Goal: Task Accomplishment & Management: Use online tool/utility

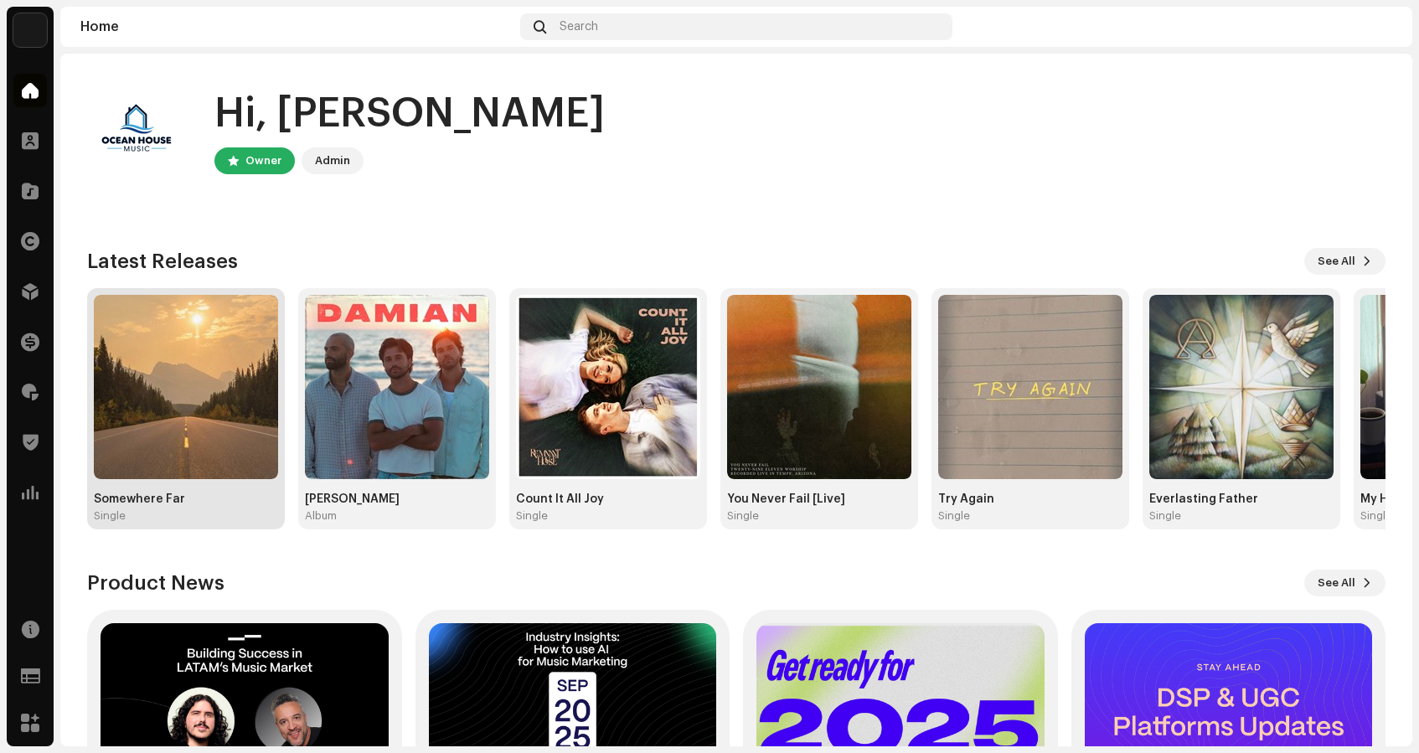
click at [151, 355] on img at bounding box center [186, 387] width 184 height 184
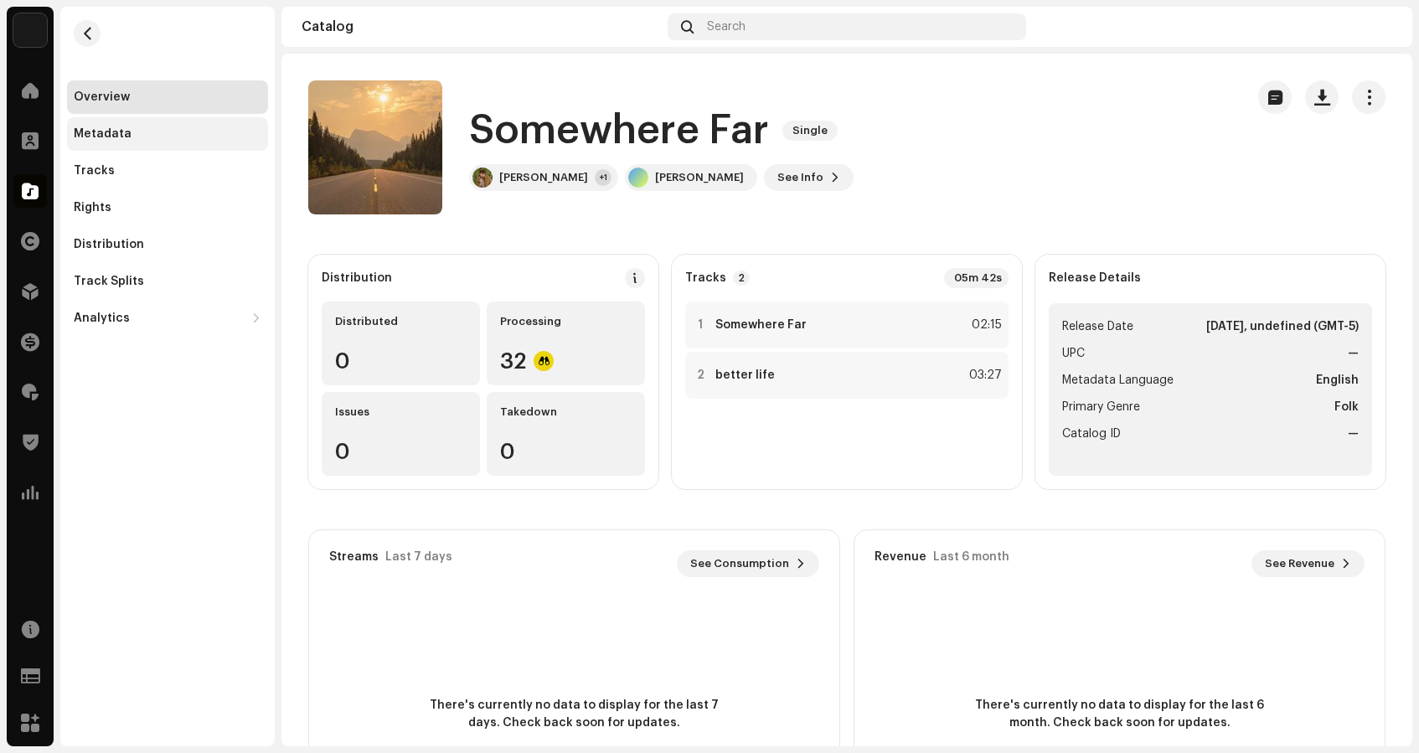
click at [96, 122] on div "Metadata" at bounding box center [167, 134] width 201 height 34
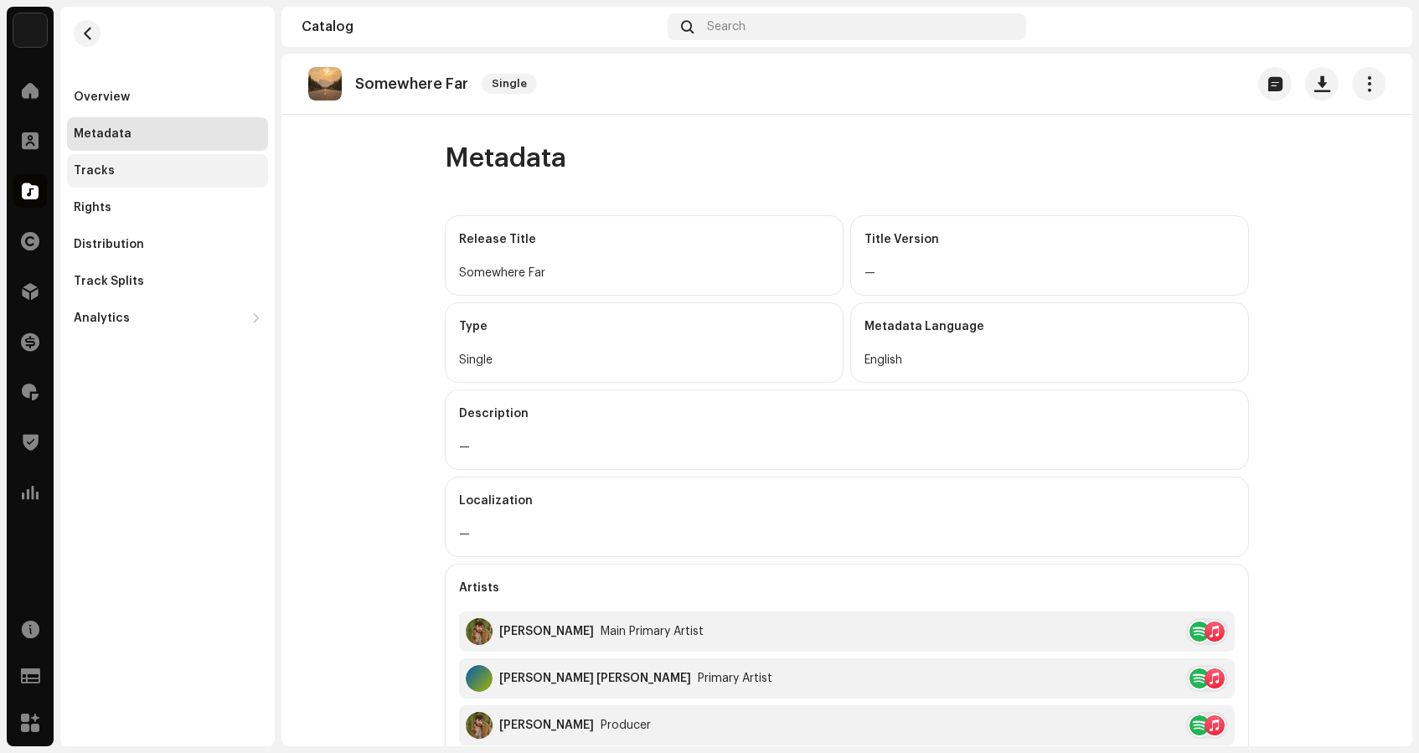
click at [101, 168] on div "Tracks" at bounding box center [94, 170] width 41 height 13
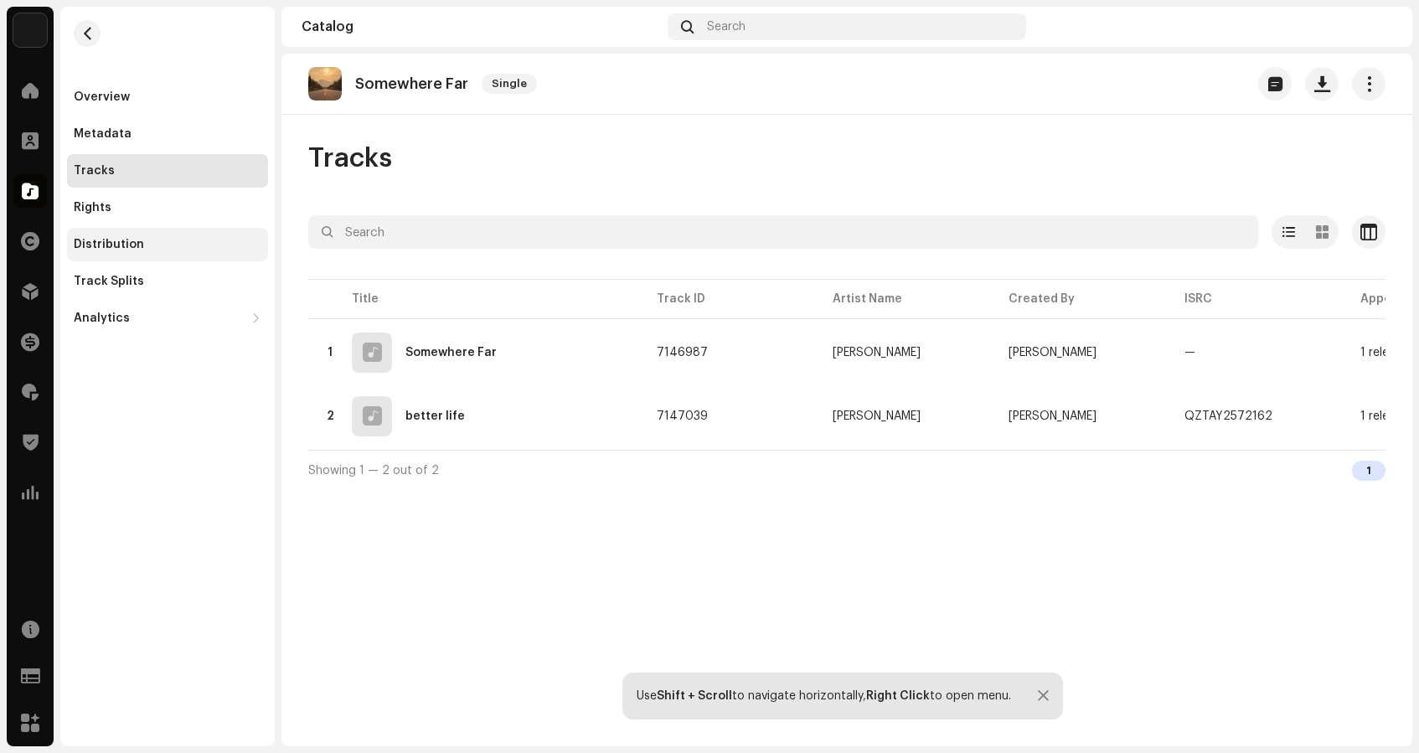
click at [95, 237] on div "Distribution" at bounding box center [167, 245] width 201 height 34
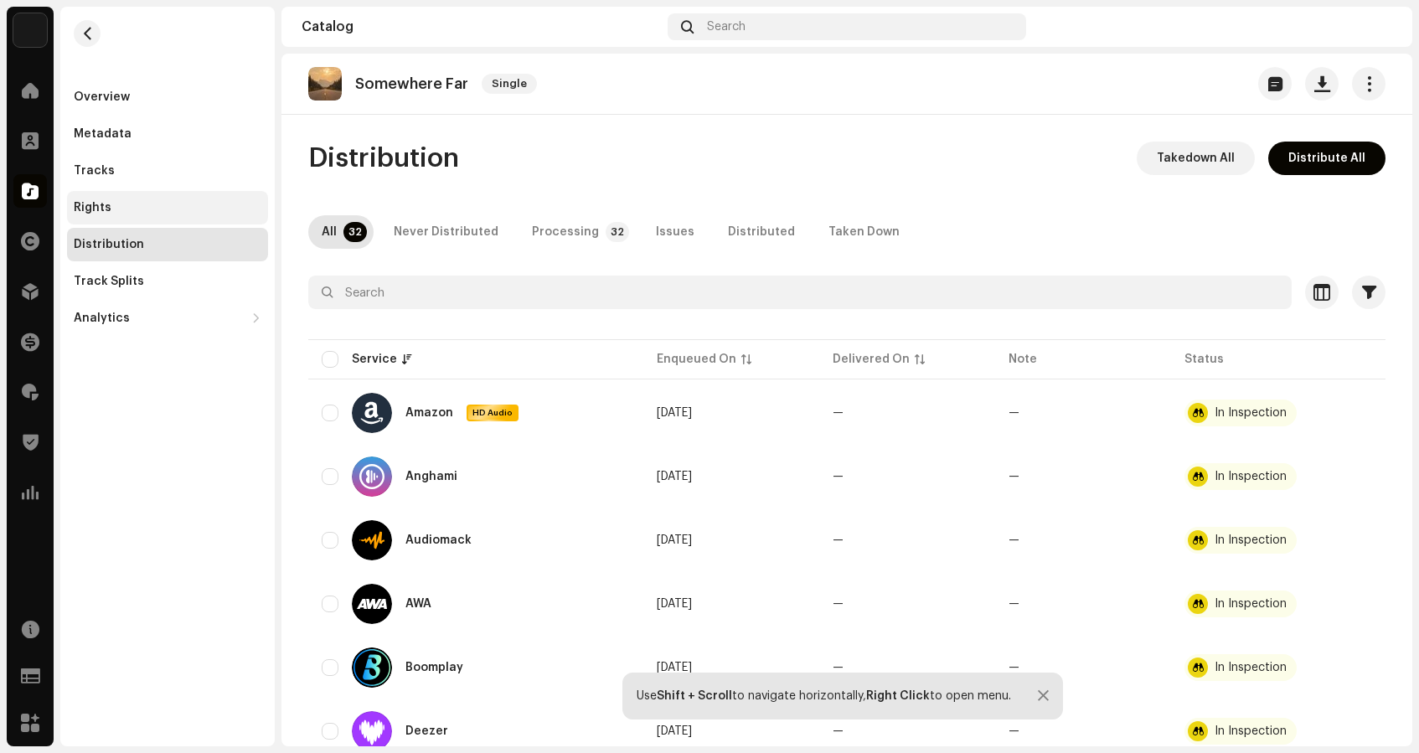
click at [80, 208] on div "Rights" at bounding box center [93, 207] width 38 height 13
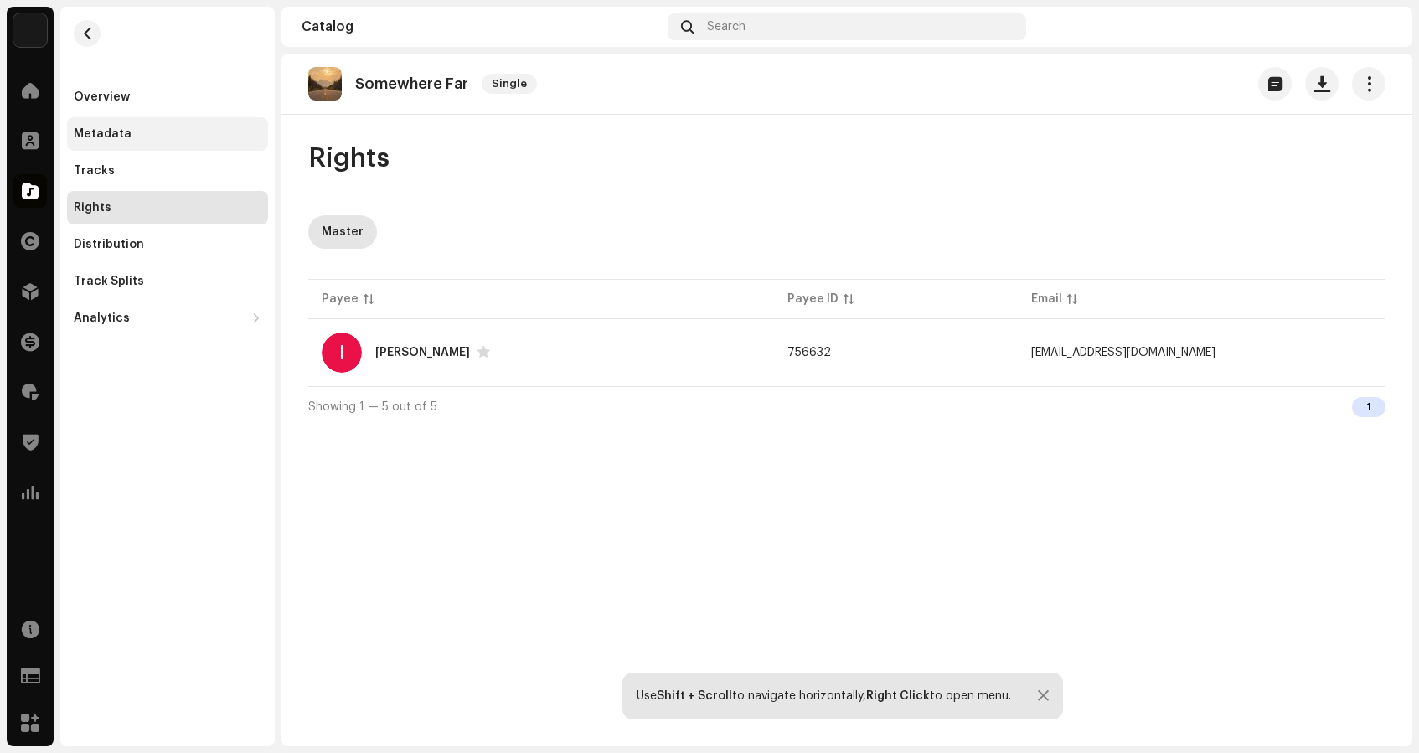
click at [93, 137] on div "Metadata" at bounding box center [103, 133] width 58 height 13
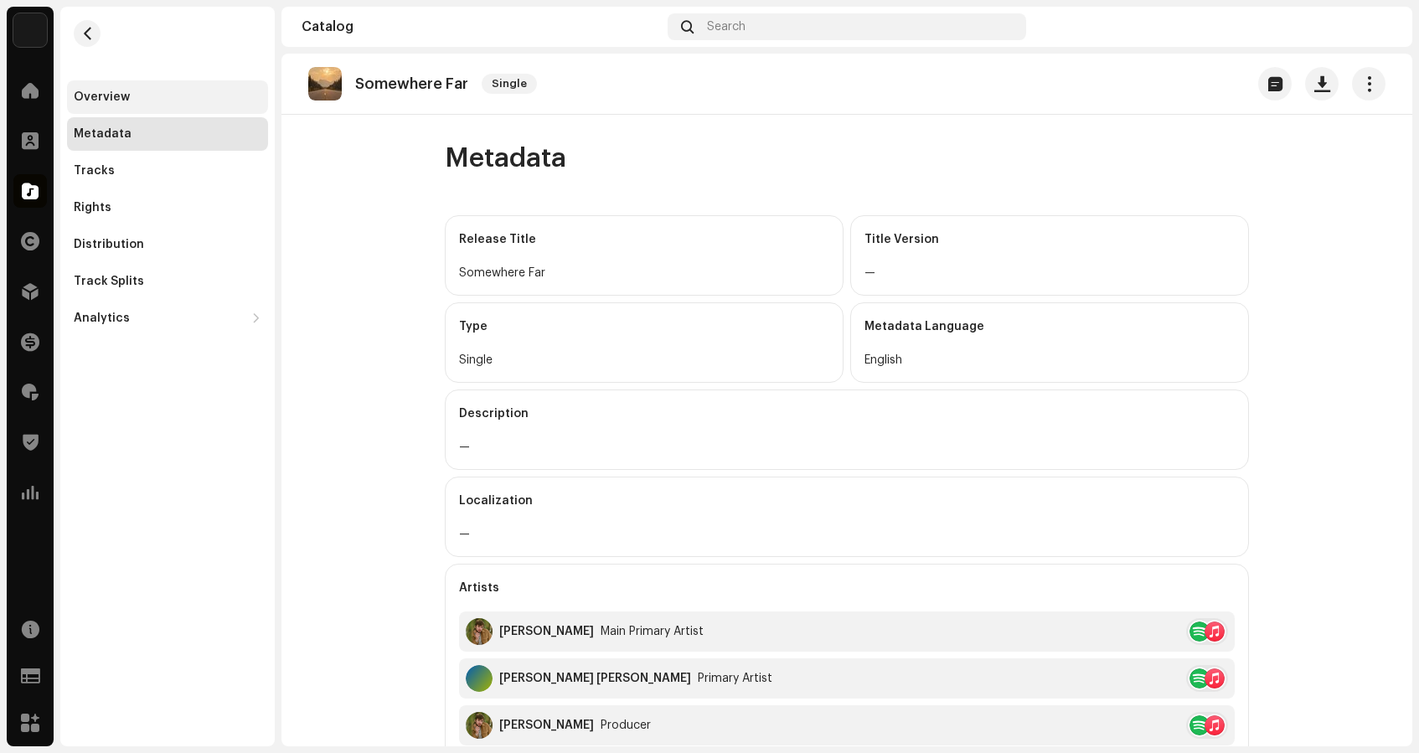
click at [111, 91] on div "Overview" at bounding box center [102, 96] width 56 height 13
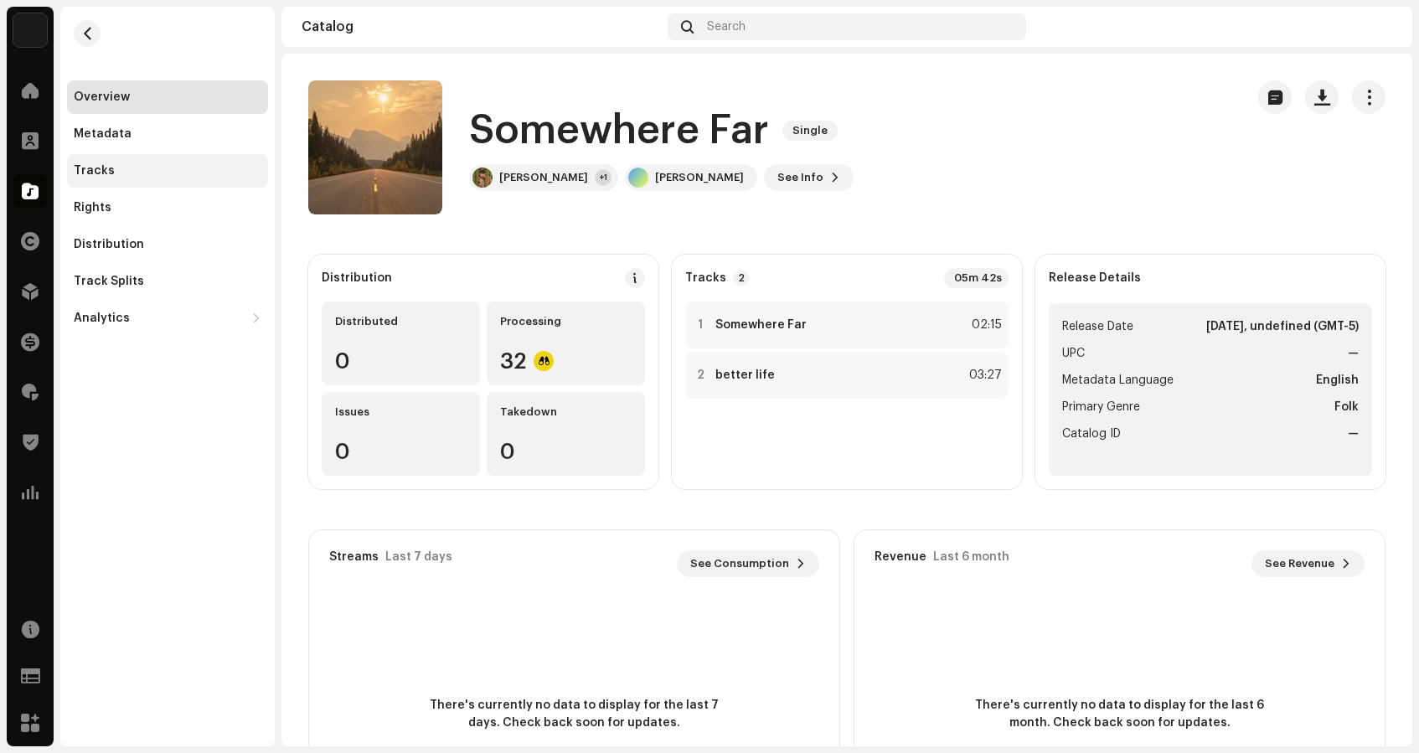
click at [89, 164] on div "Tracks" at bounding box center [94, 170] width 41 height 13
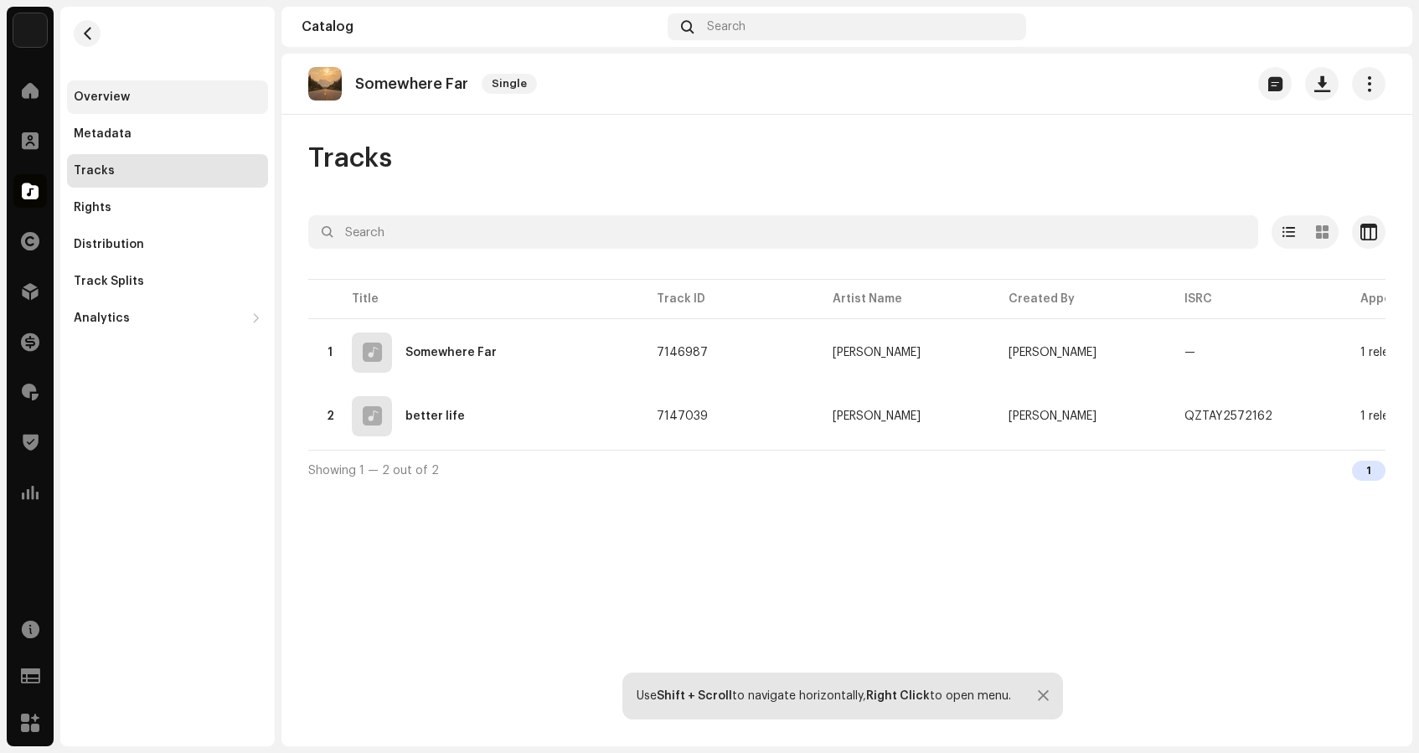
click at [90, 97] on div "Overview" at bounding box center [102, 96] width 56 height 13
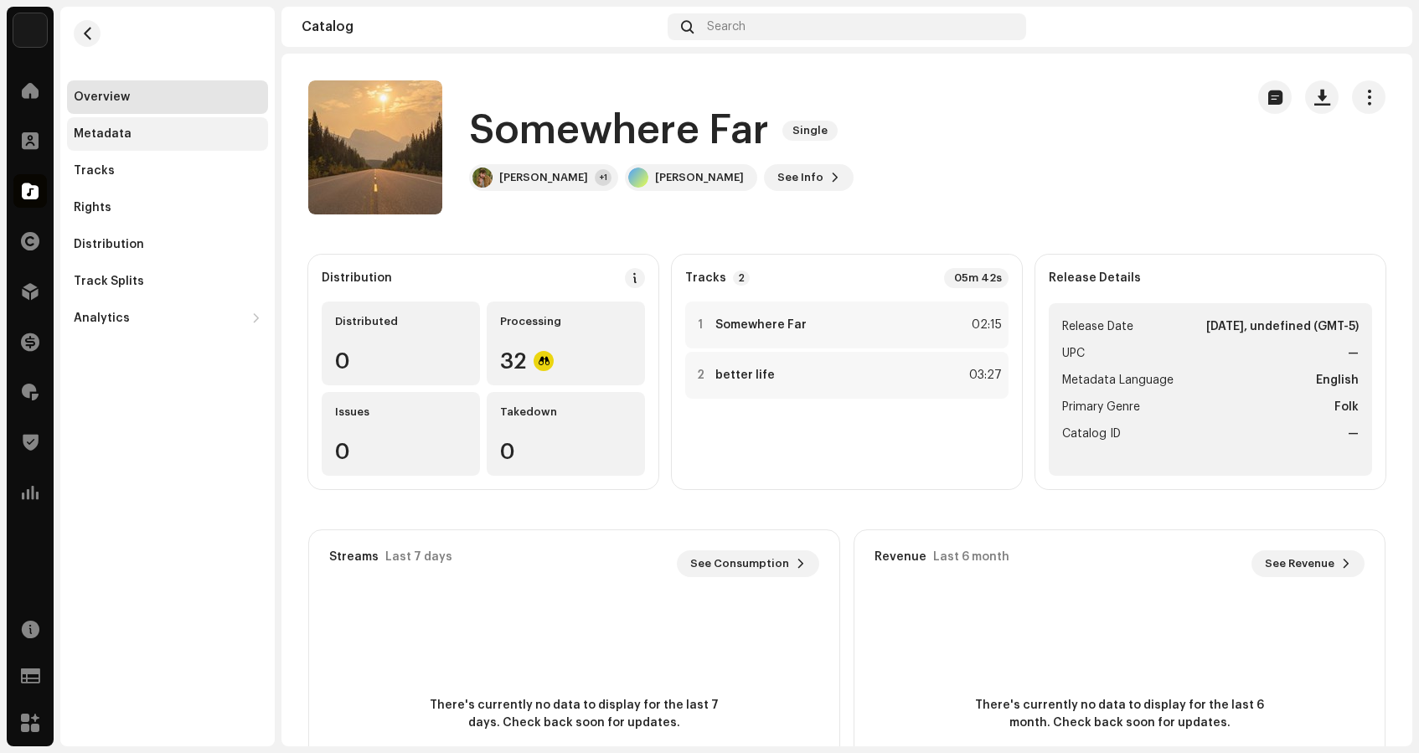
click at [99, 130] on div "Metadata" at bounding box center [103, 133] width 58 height 13
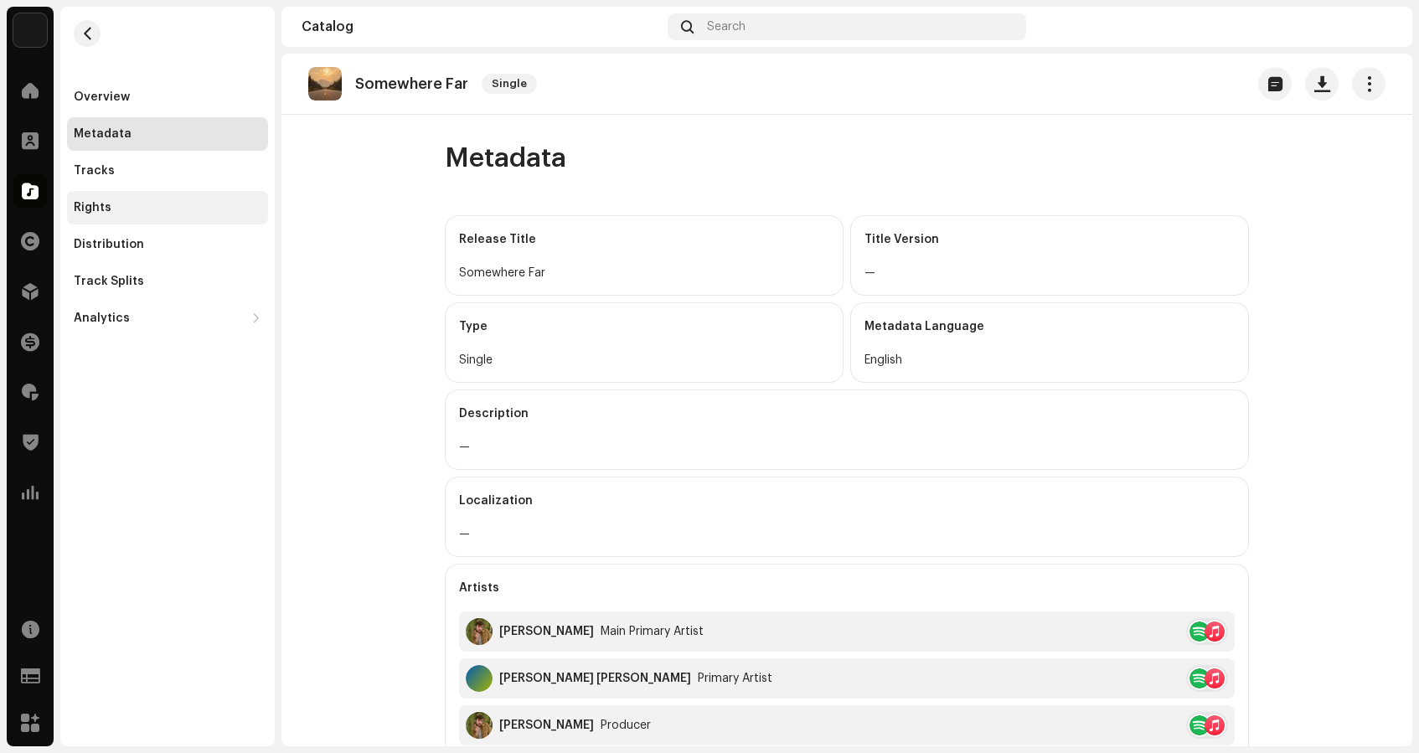
click at [101, 209] on div "Rights" at bounding box center [93, 207] width 38 height 13
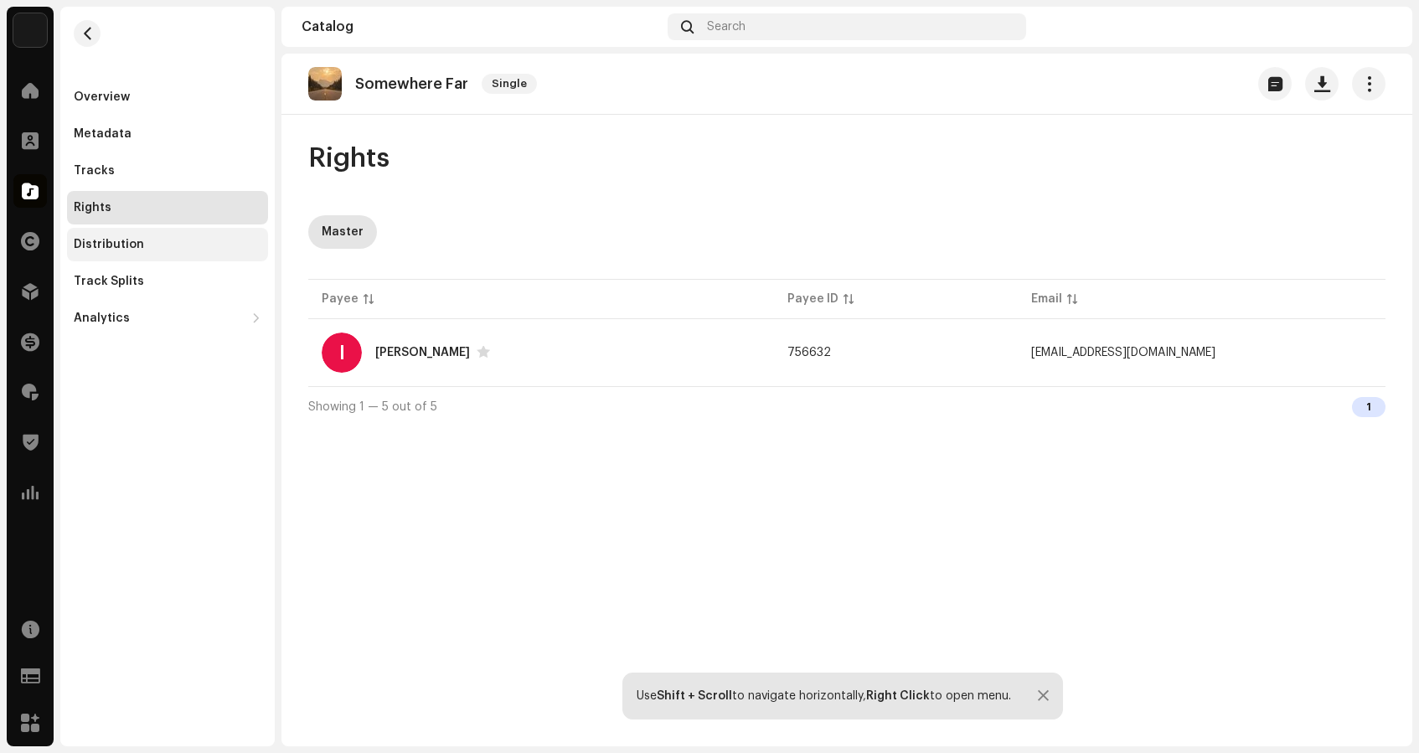
click at [107, 241] on div "Distribution" at bounding box center [109, 244] width 70 height 13
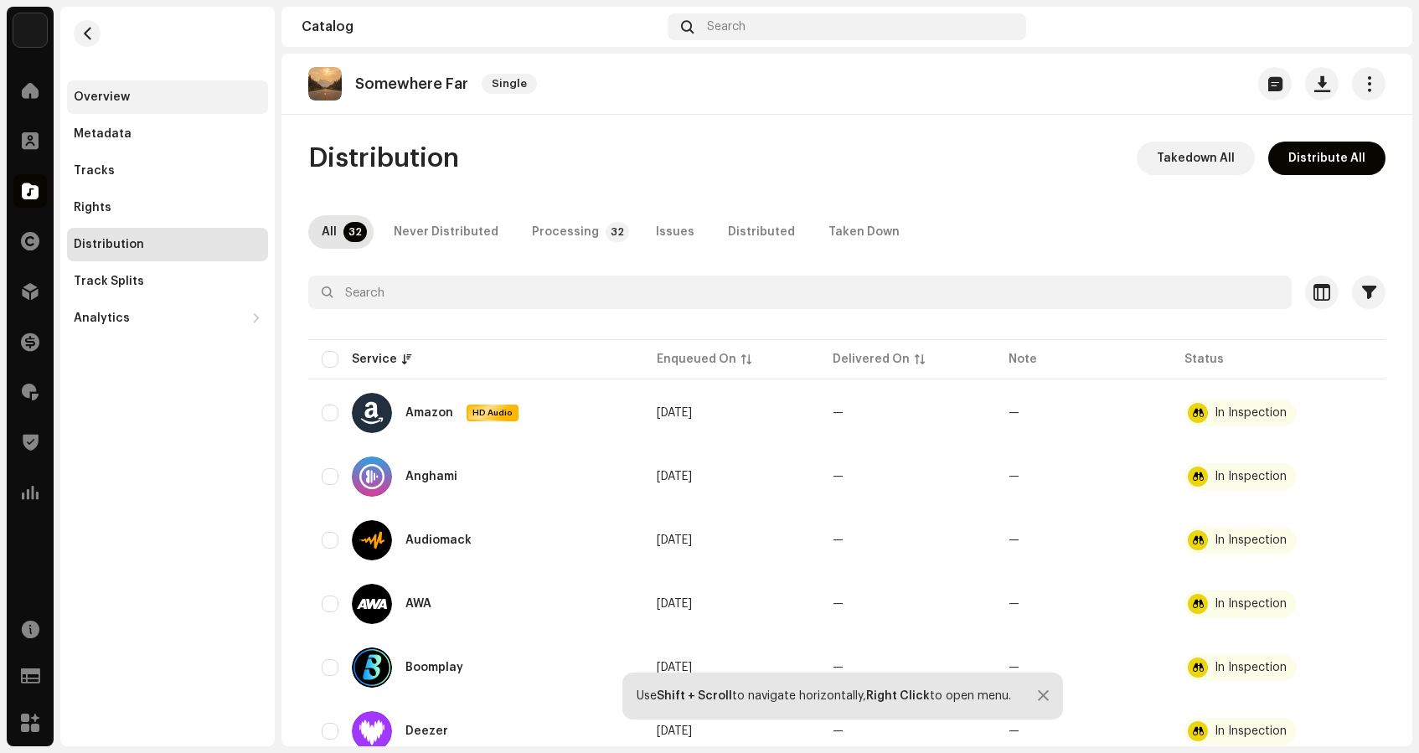
click at [100, 92] on div "Overview" at bounding box center [102, 96] width 56 height 13
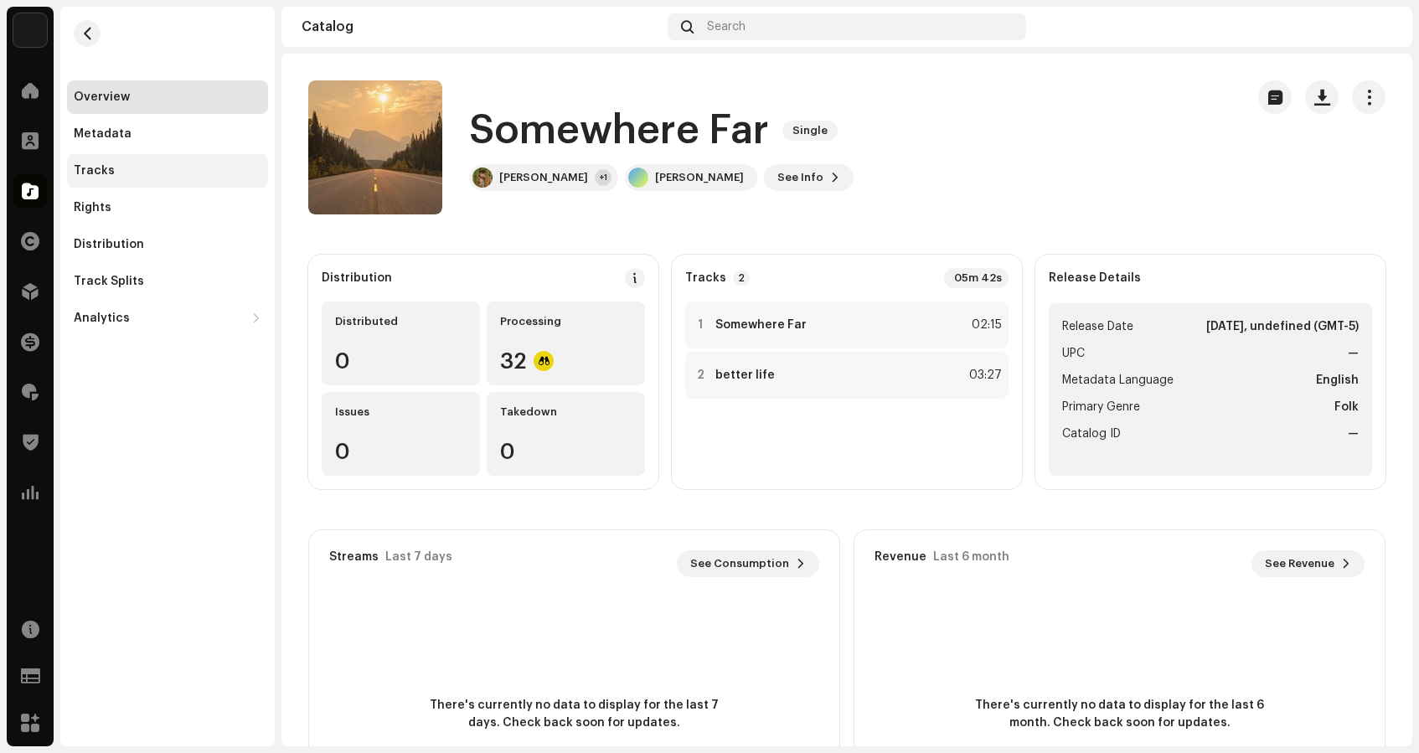
click at [100, 167] on div "Tracks" at bounding box center [94, 170] width 41 height 13
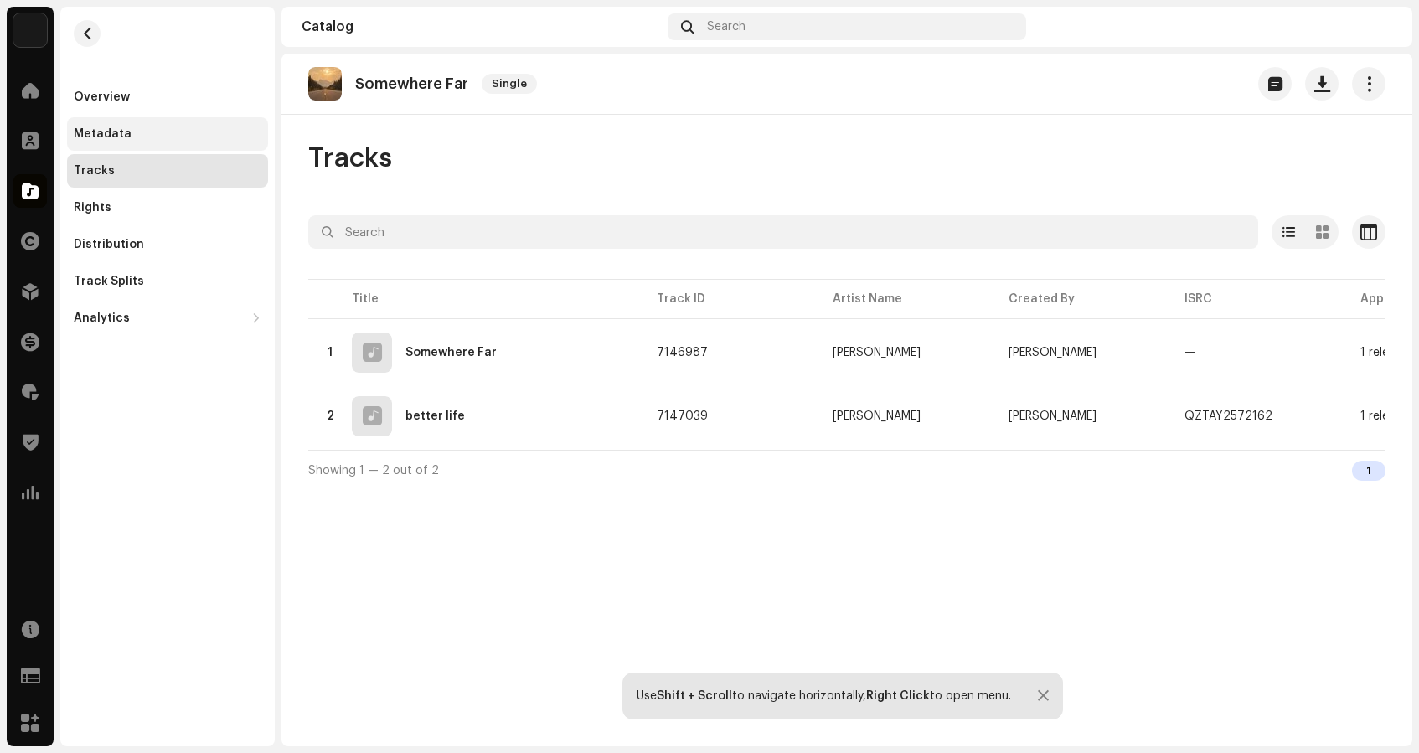
click at [111, 131] on div "Metadata" at bounding box center [103, 133] width 58 height 13
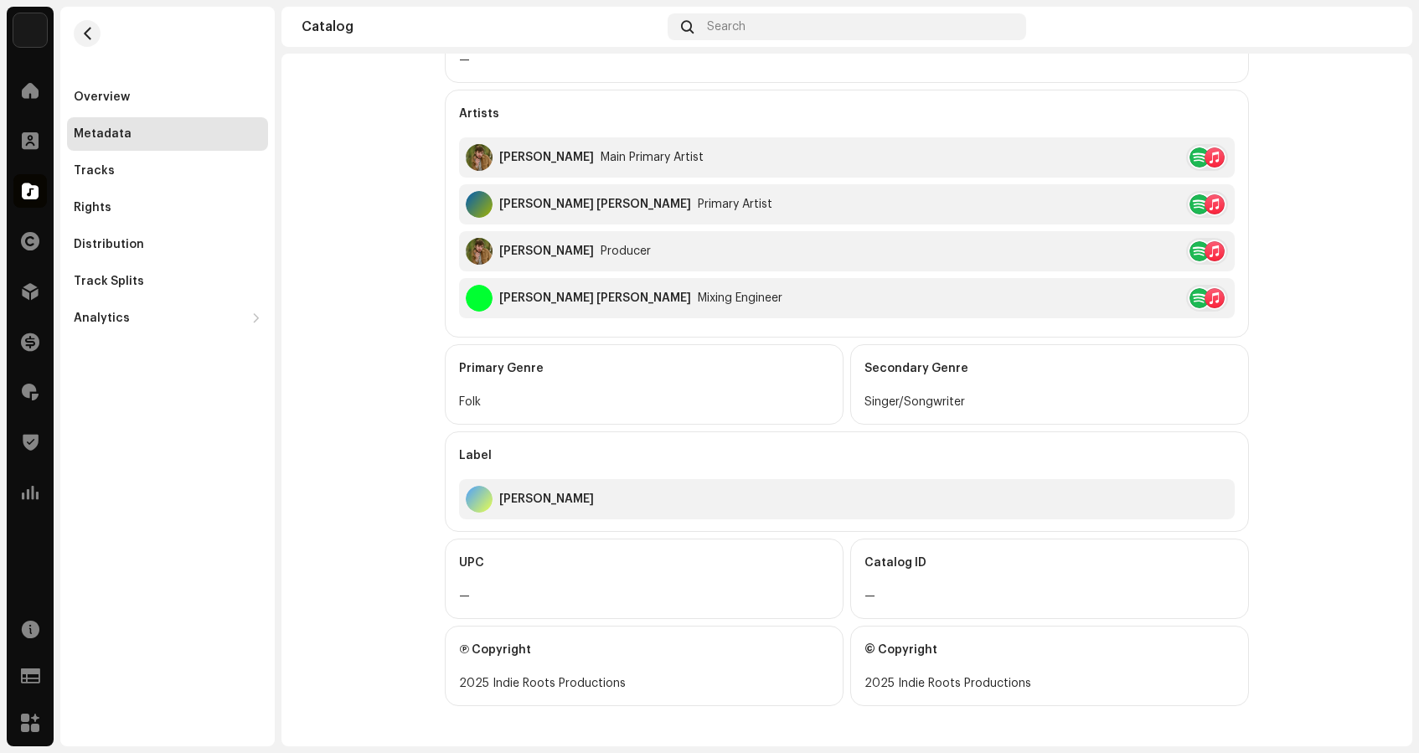
scroll to position [474, 0]
click at [98, 176] on div "Tracks" at bounding box center [94, 170] width 41 height 13
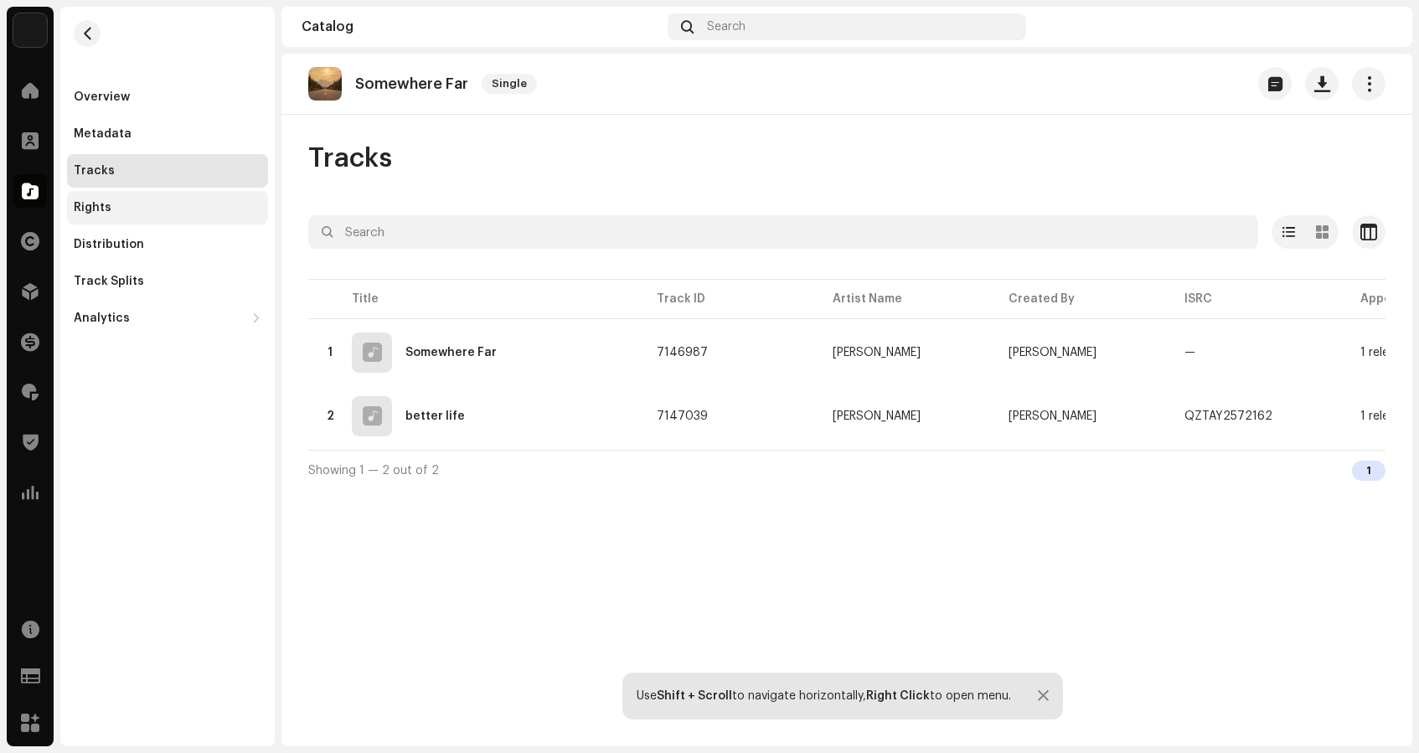
click at [91, 207] on div "Rights" at bounding box center [93, 207] width 38 height 13
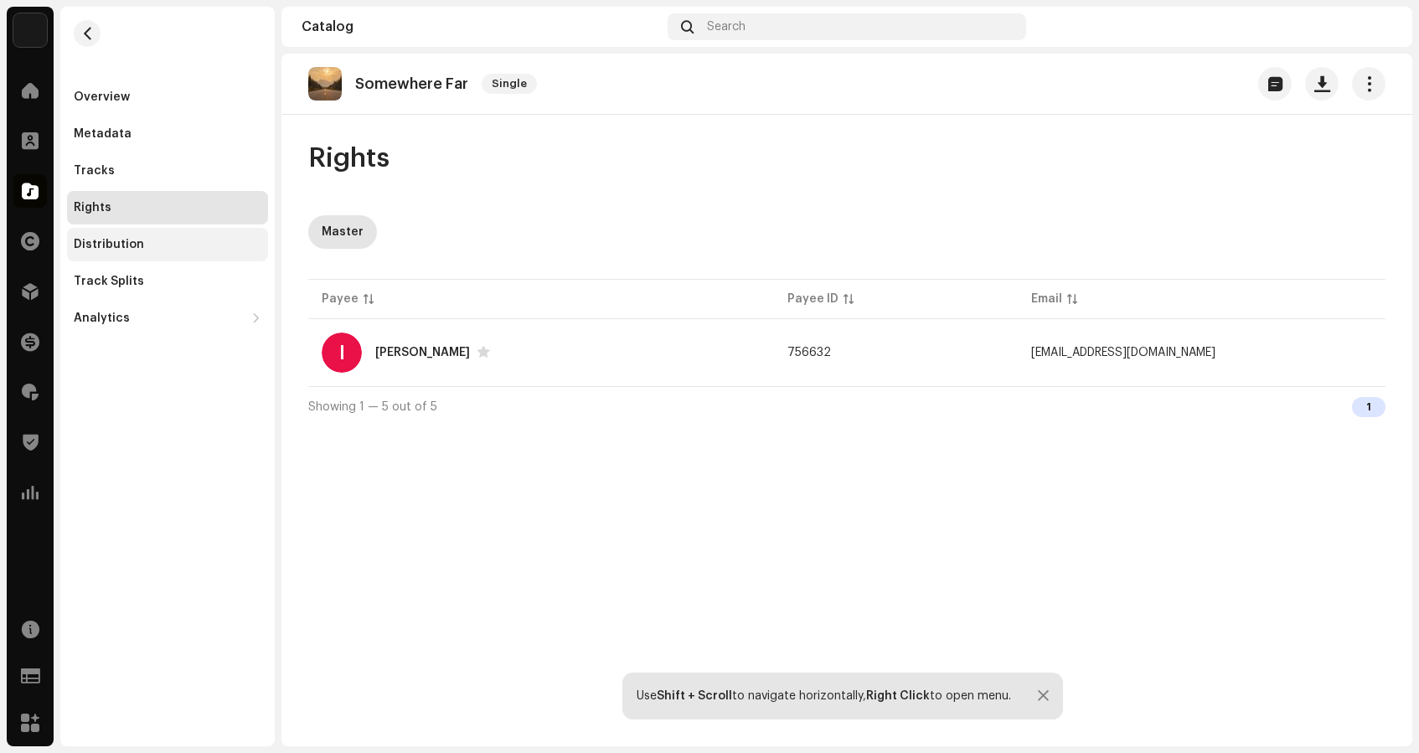
click at [127, 245] on div "Distribution" at bounding box center [109, 244] width 70 height 13
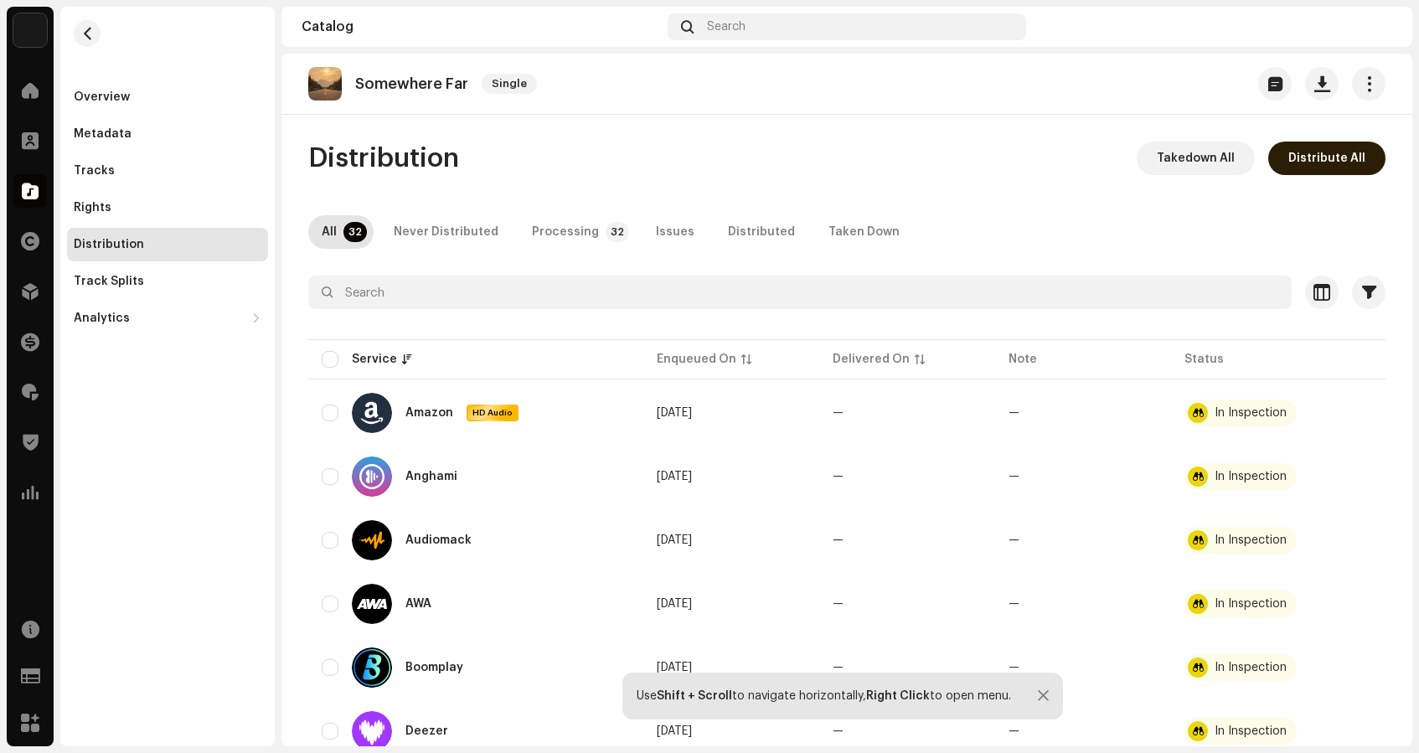
click at [1316, 161] on span "Distribute All" at bounding box center [1327, 159] width 77 height 34
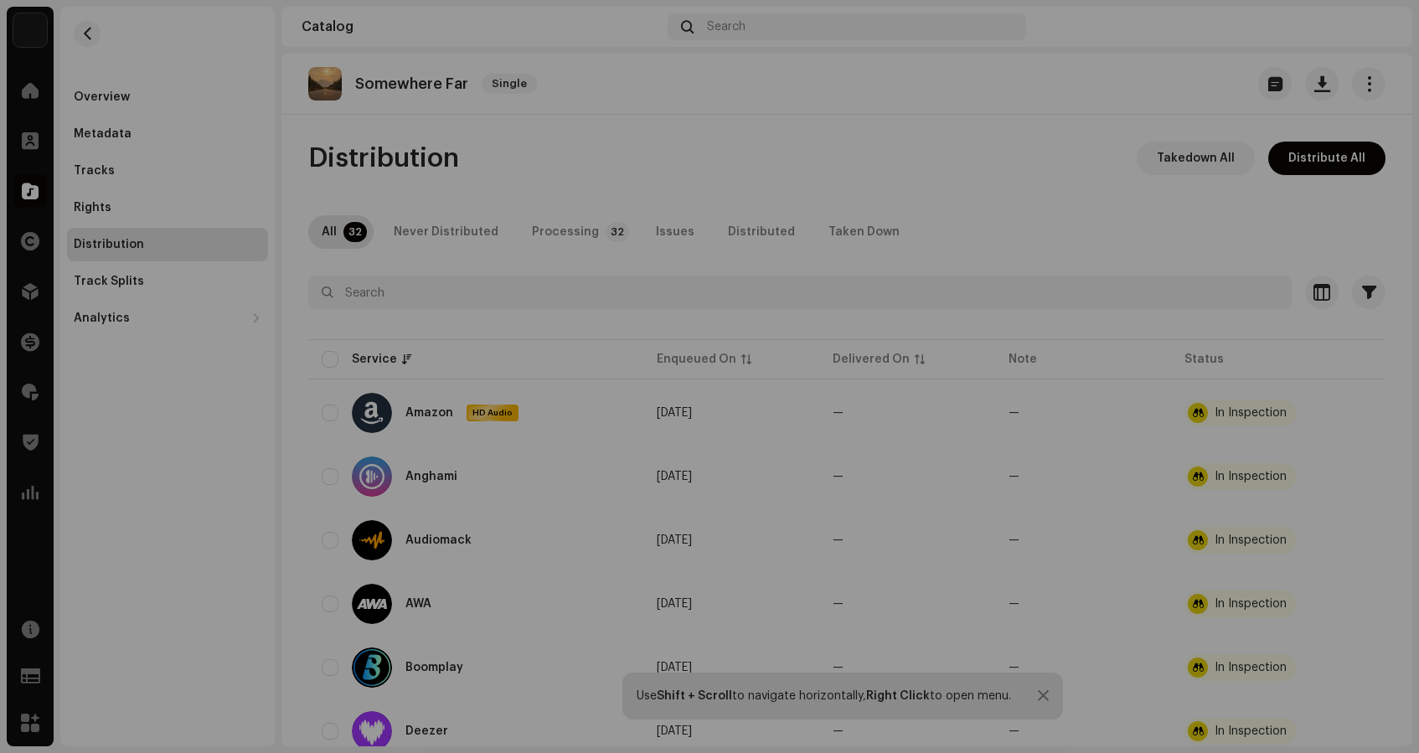
click at [638, 137] on div "Not Eligible For Distribution The selected services are not eligible for distri…" at bounding box center [709, 376] width 1419 height 753
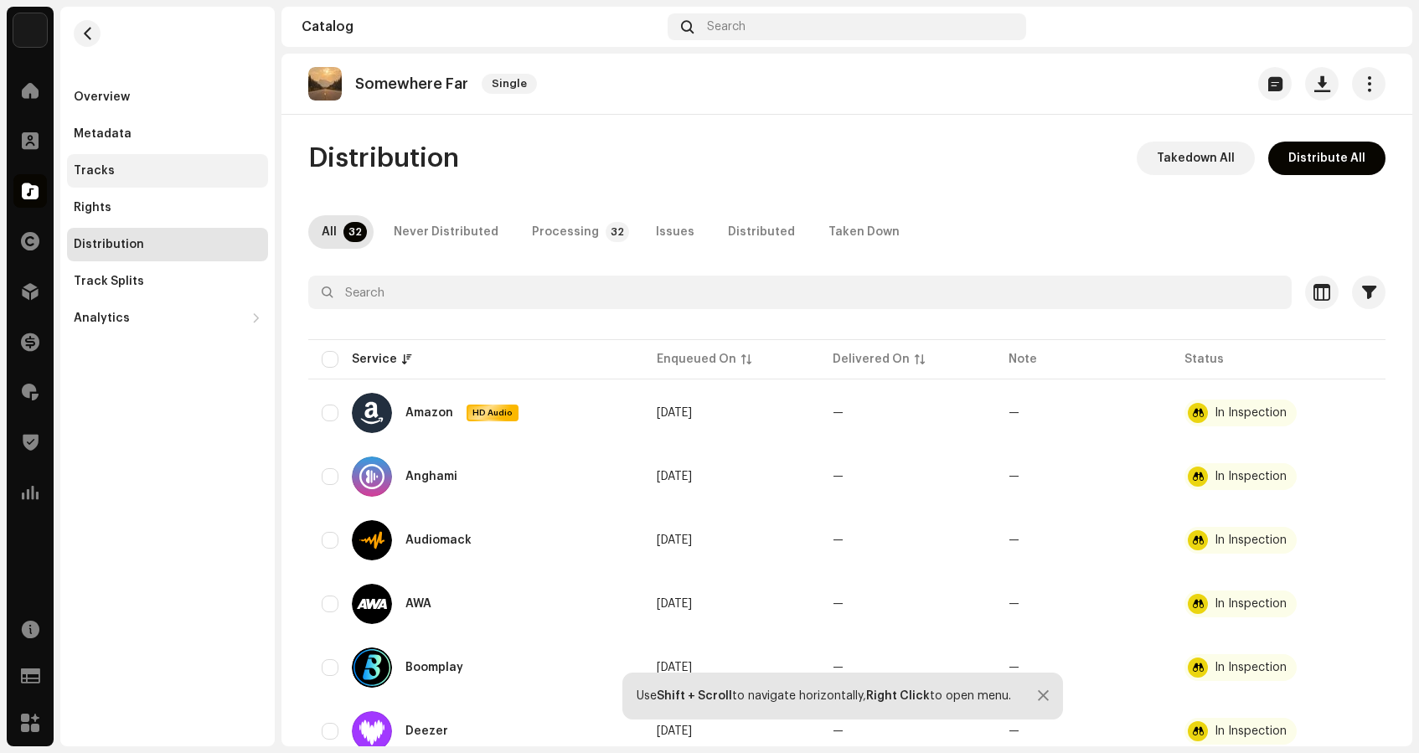
click at [96, 168] on div "Tracks" at bounding box center [94, 170] width 41 height 13
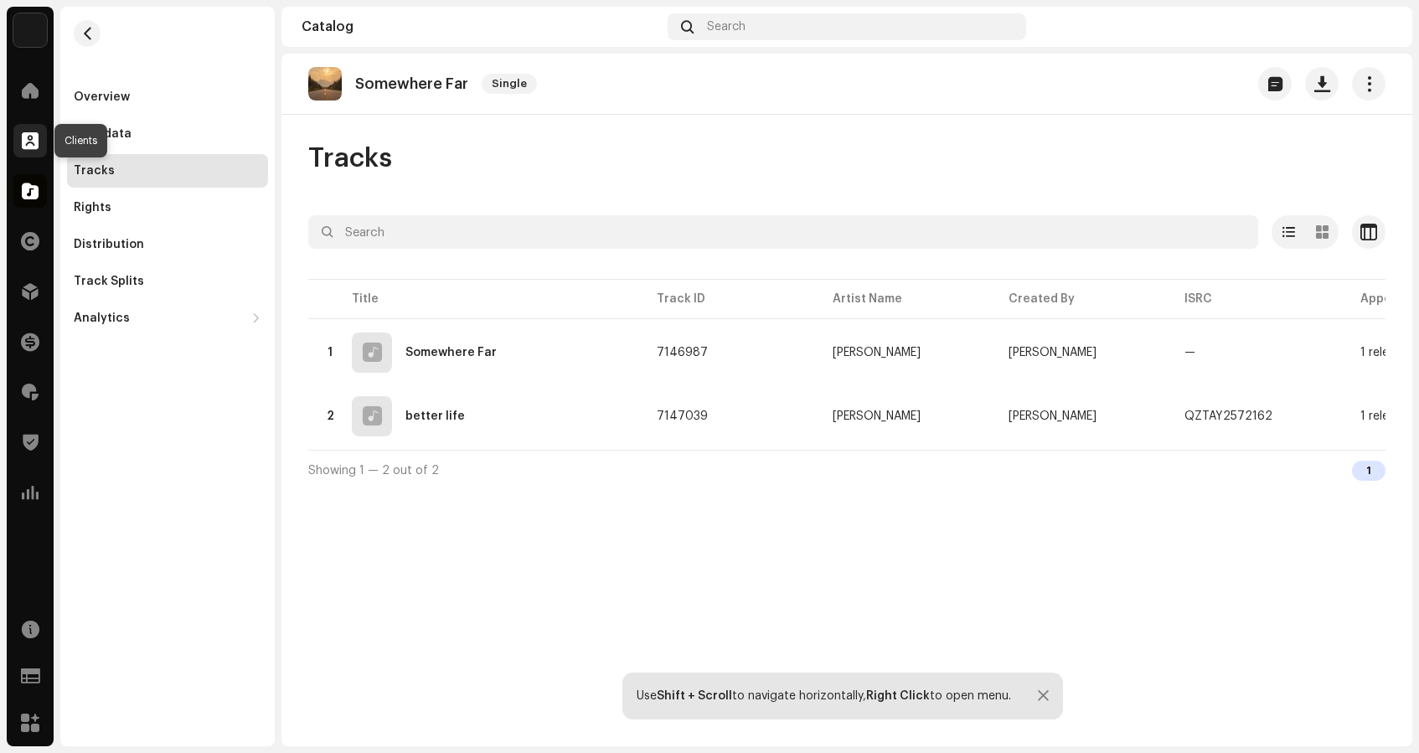
click at [32, 137] on span at bounding box center [30, 140] width 17 height 13
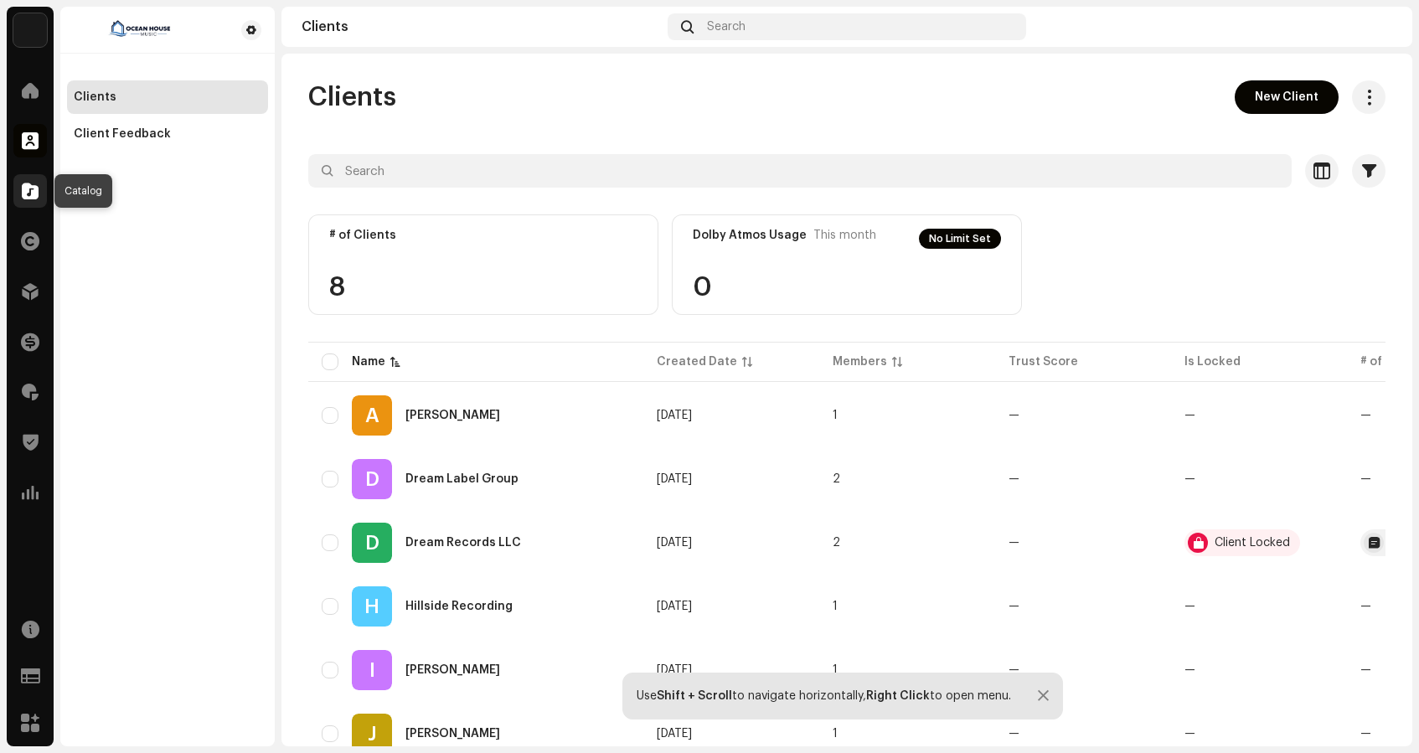
click at [30, 192] on span at bounding box center [30, 190] width 17 height 13
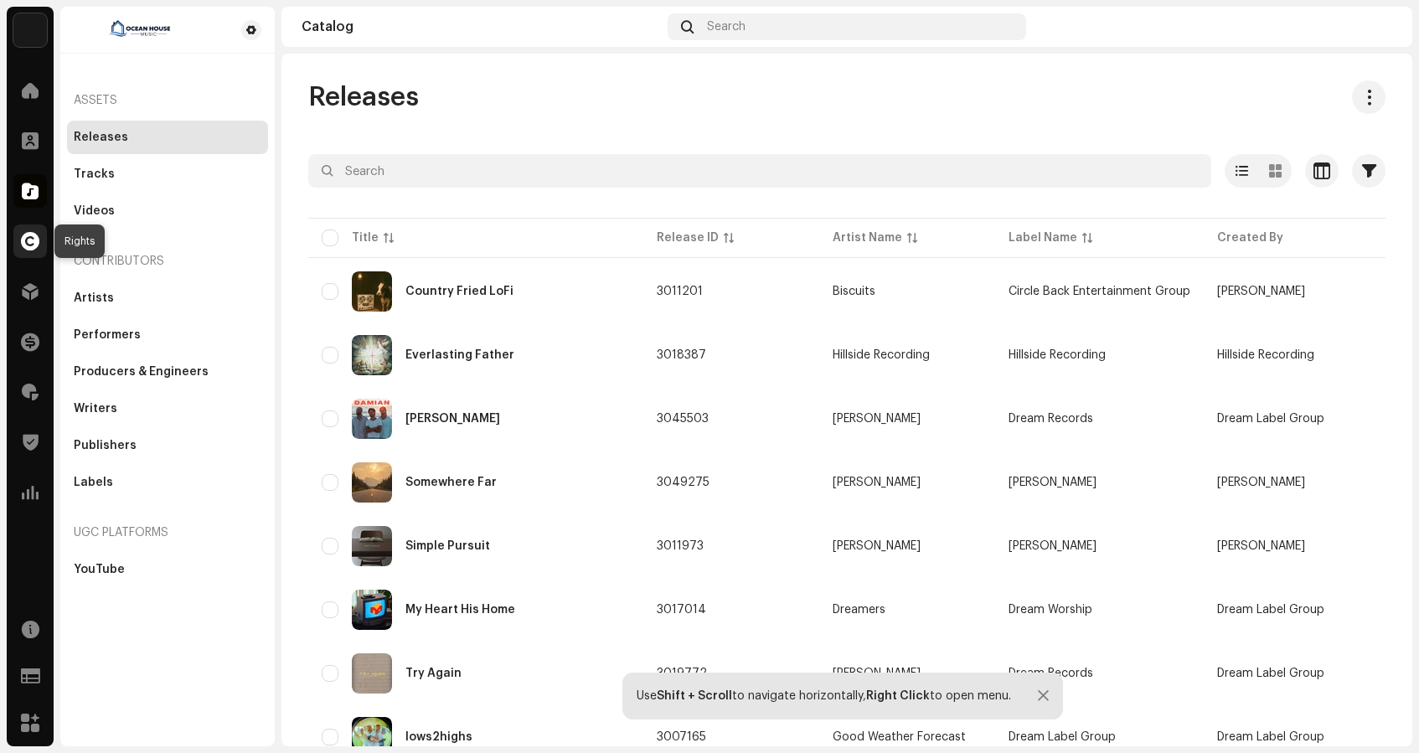
click at [28, 243] on span at bounding box center [30, 241] width 18 height 13
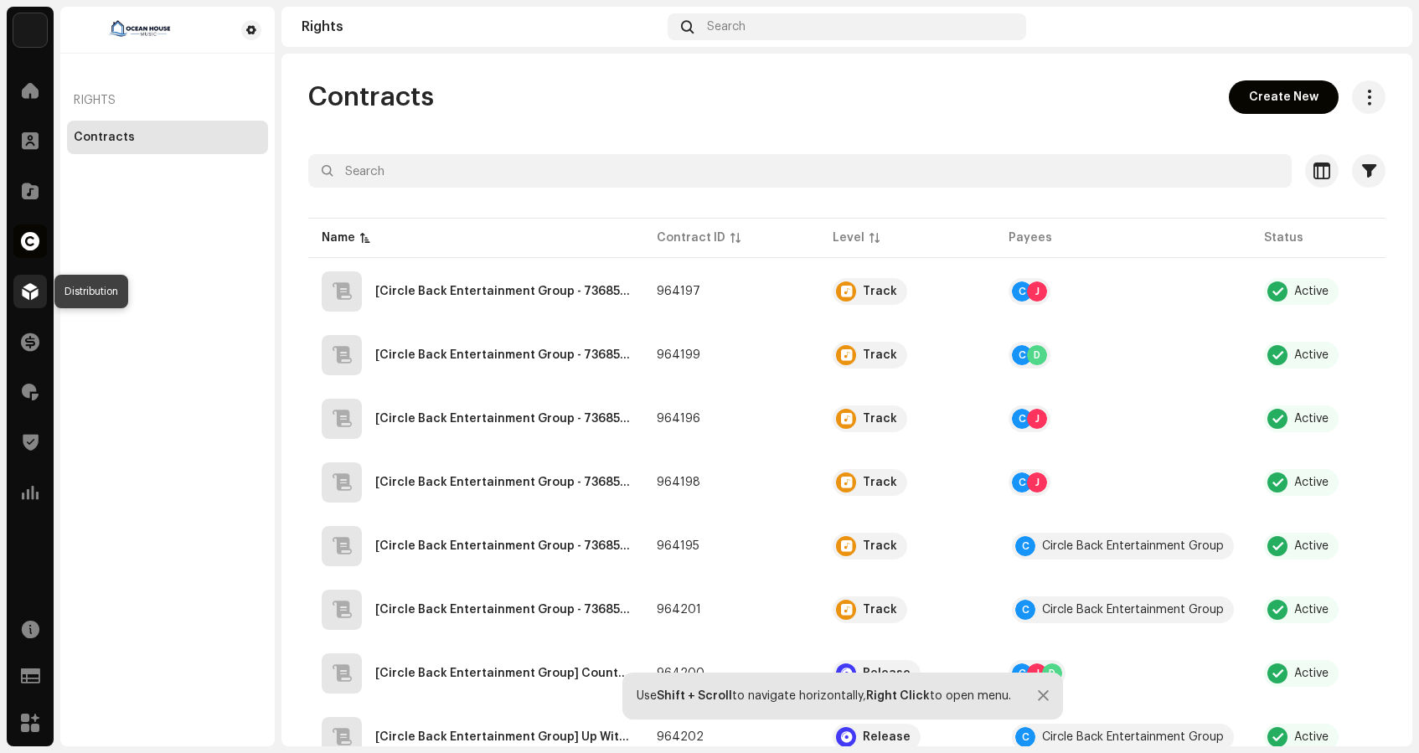
click at [27, 296] on span at bounding box center [30, 291] width 17 height 13
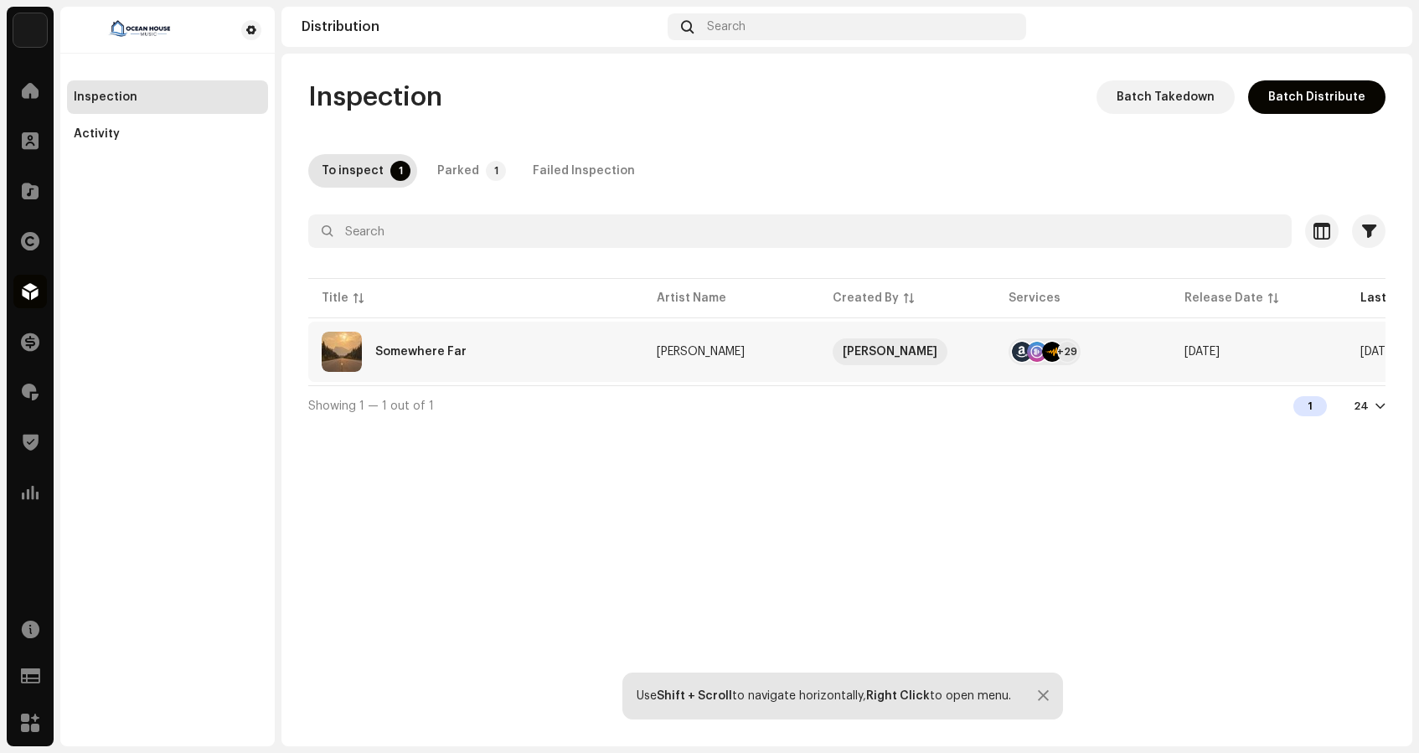
click at [409, 345] on div "Somewhere Far" at bounding box center [476, 352] width 308 height 40
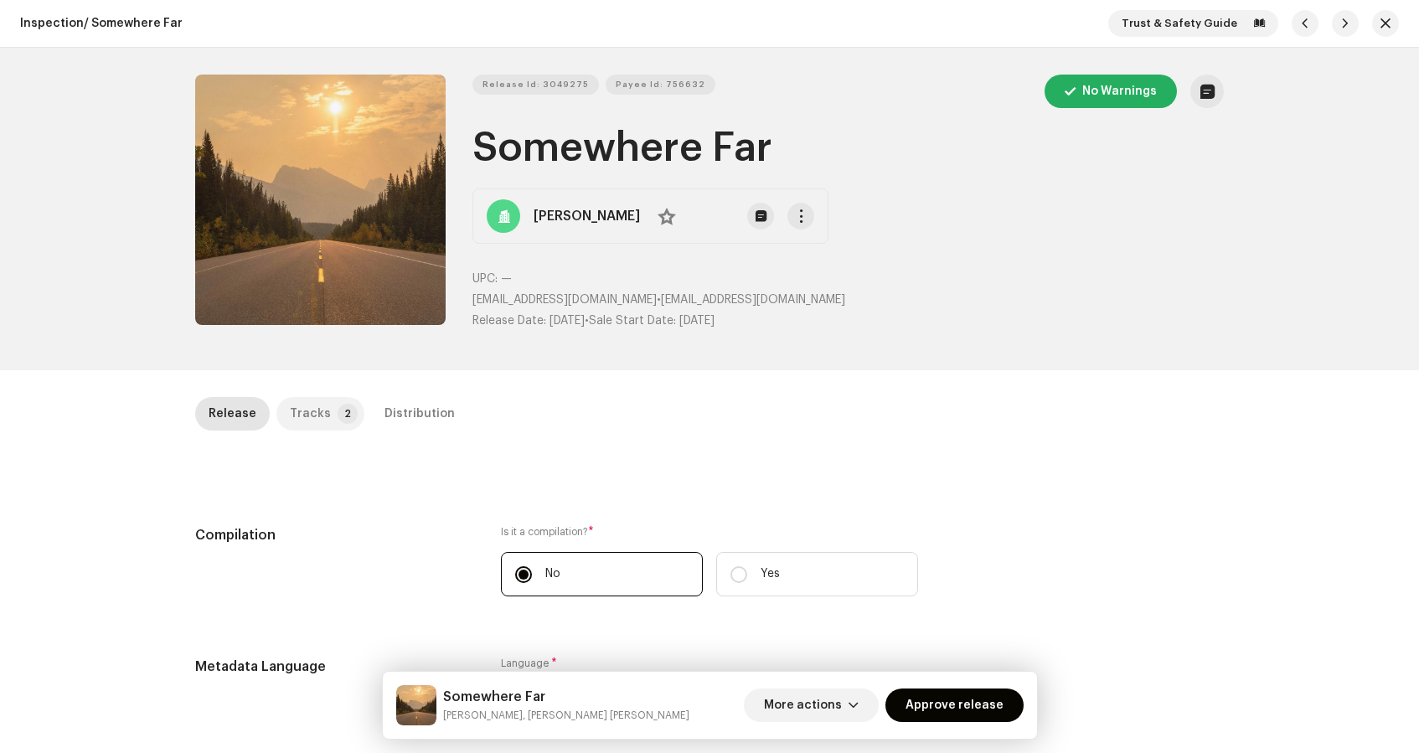
click at [302, 412] on div "Tracks" at bounding box center [310, 414] width 41 height 34
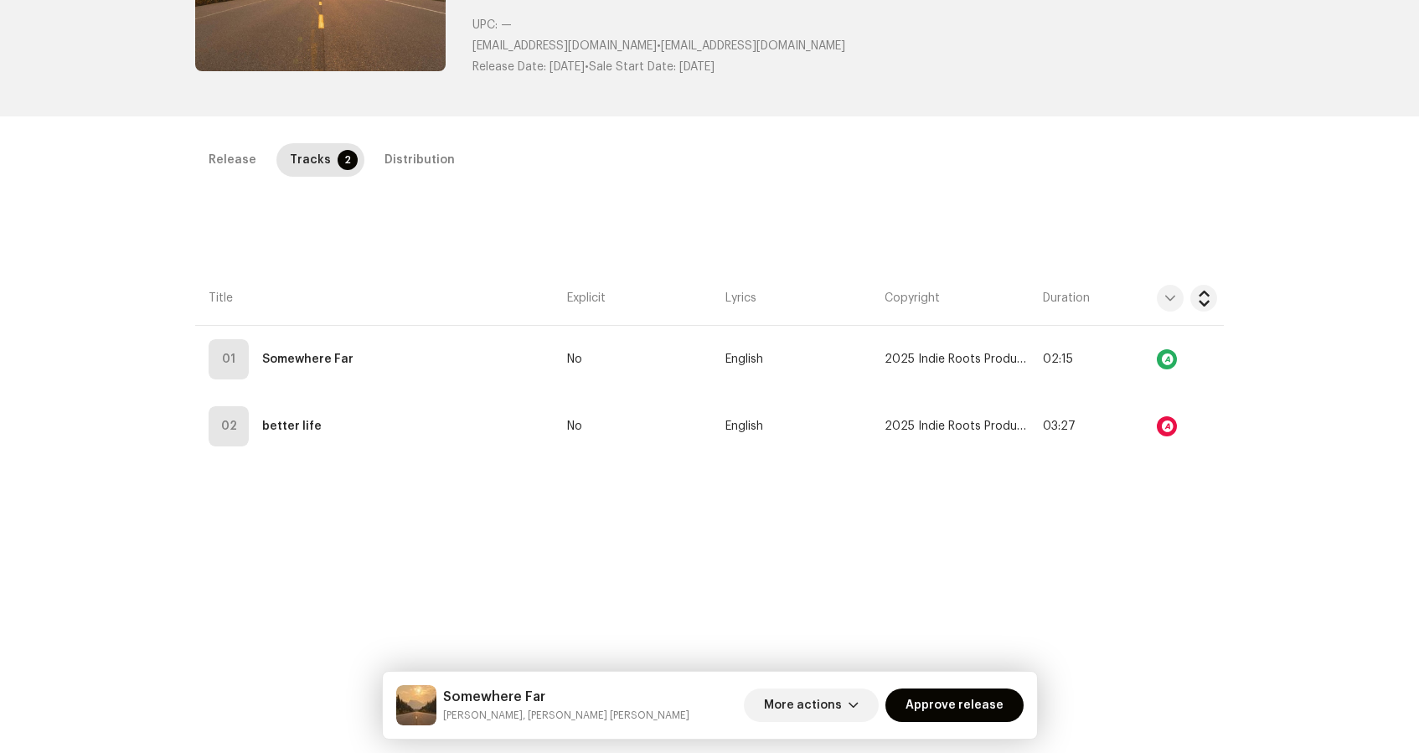
scroll to position [253, 0]
click at [420, 164] on div "Distribution" at bounding box center [420, 161] width 70 height 34
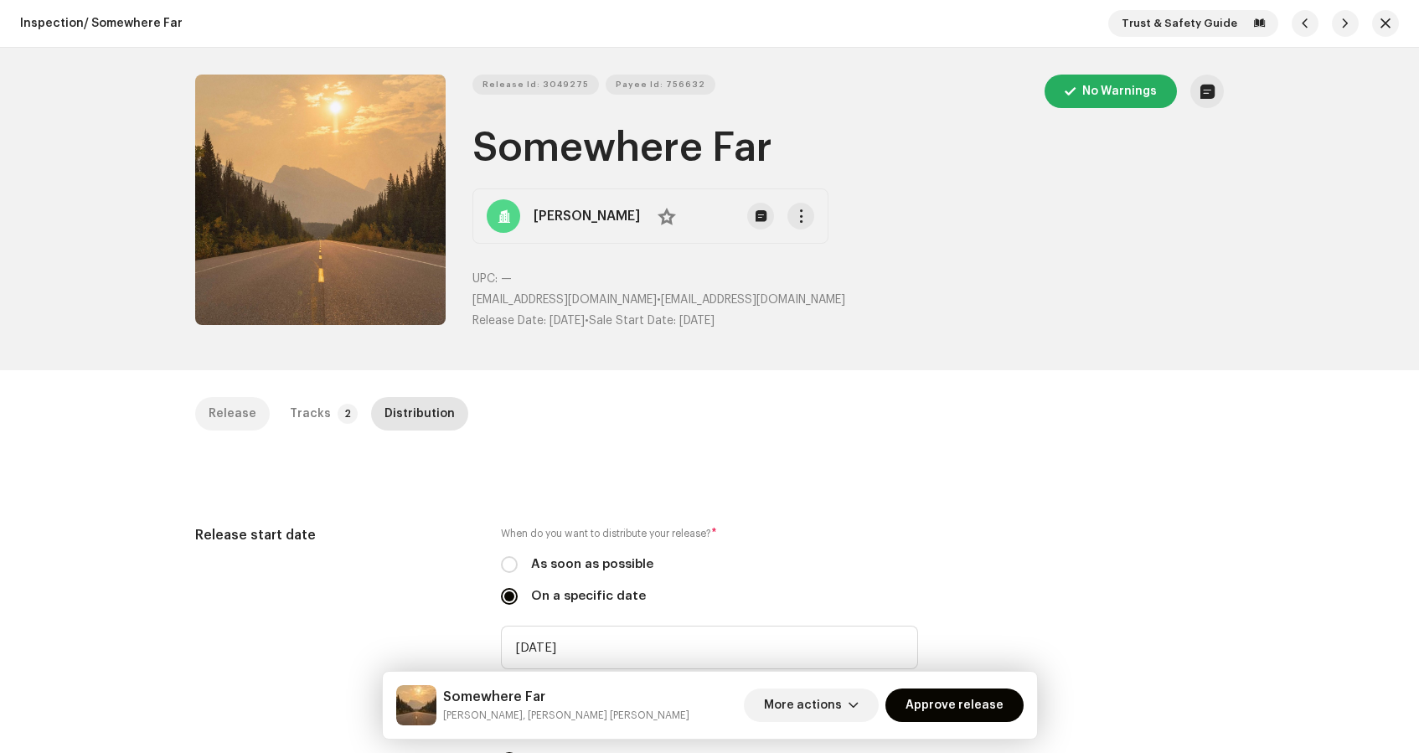
scroll to position [0, 0]
click at [213, 407] on div "Release" at bounding box center [233, 414] width 48 height 34
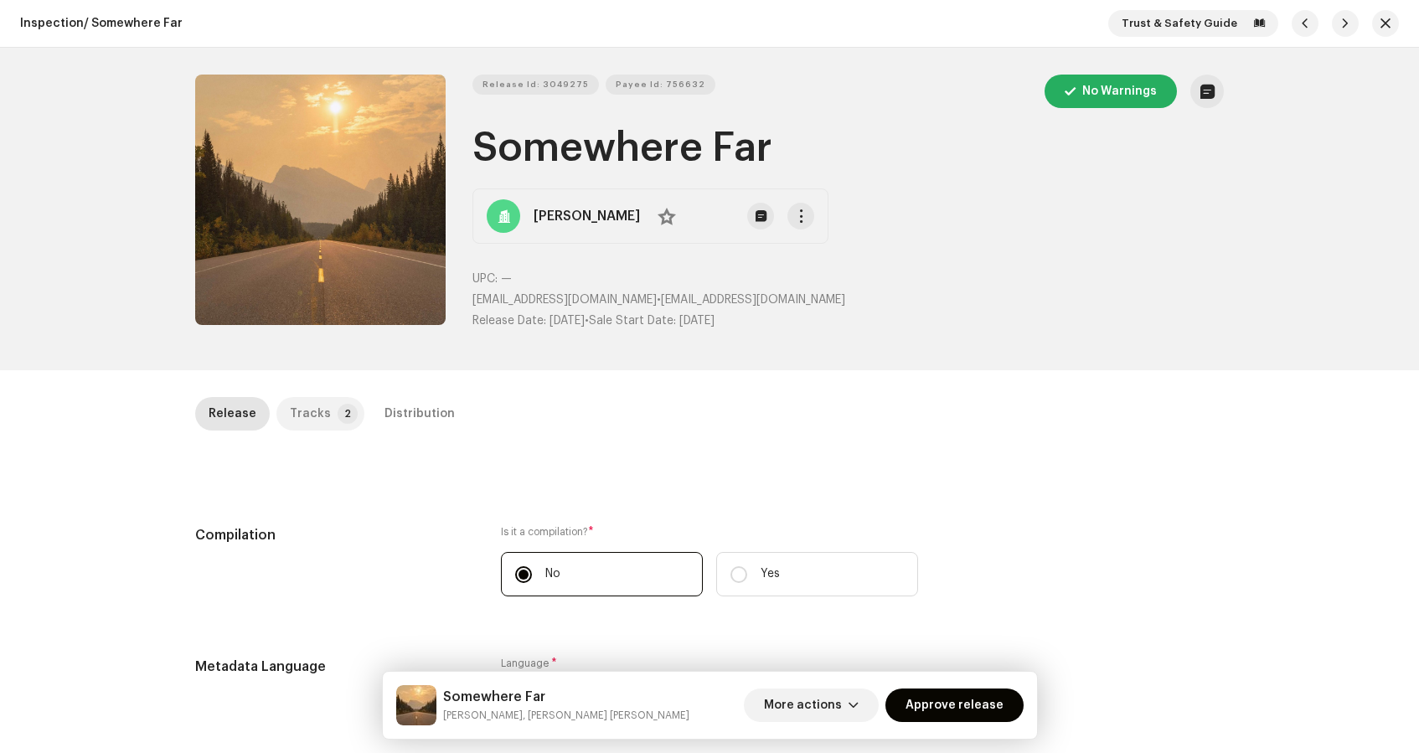
click at [301, 411] on div "Tracks" at bounding box center [310, 414] width 41 height 34
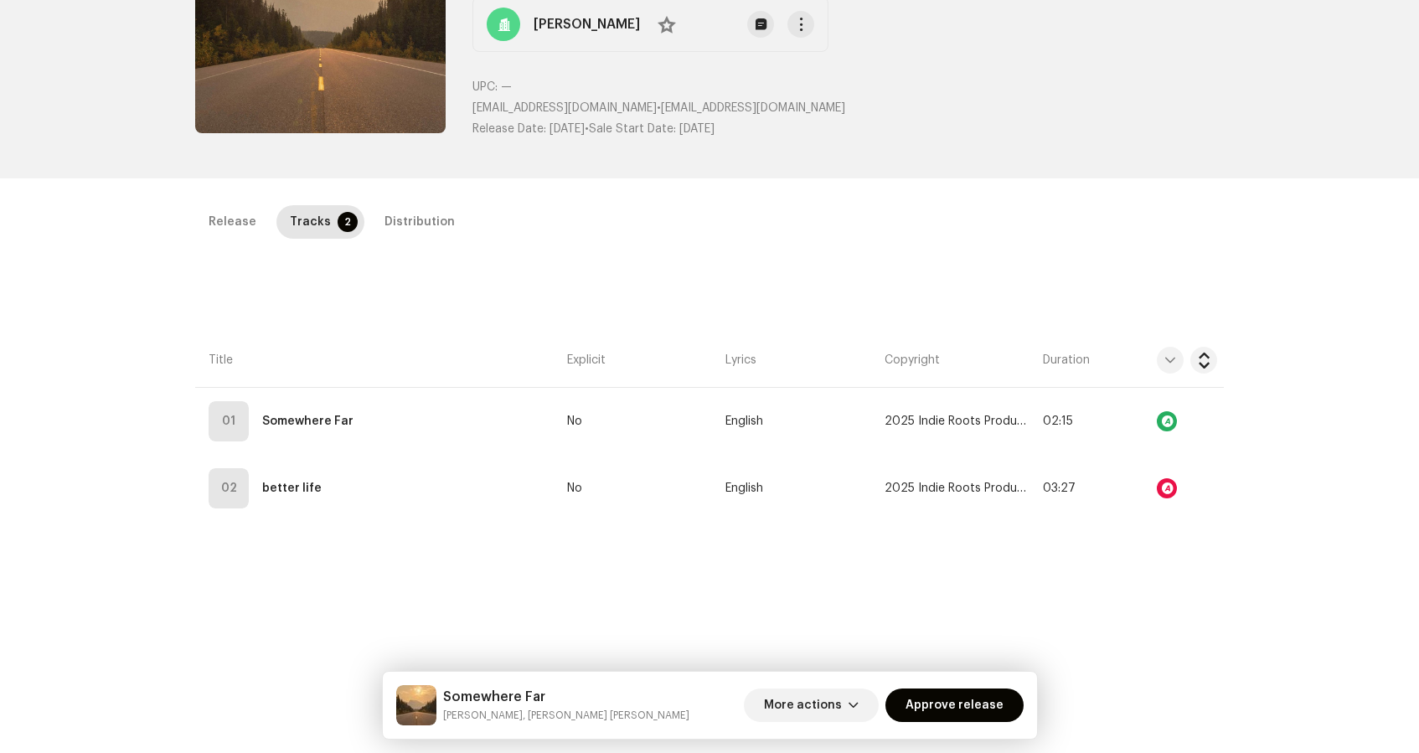
scroll to position [309, 0]
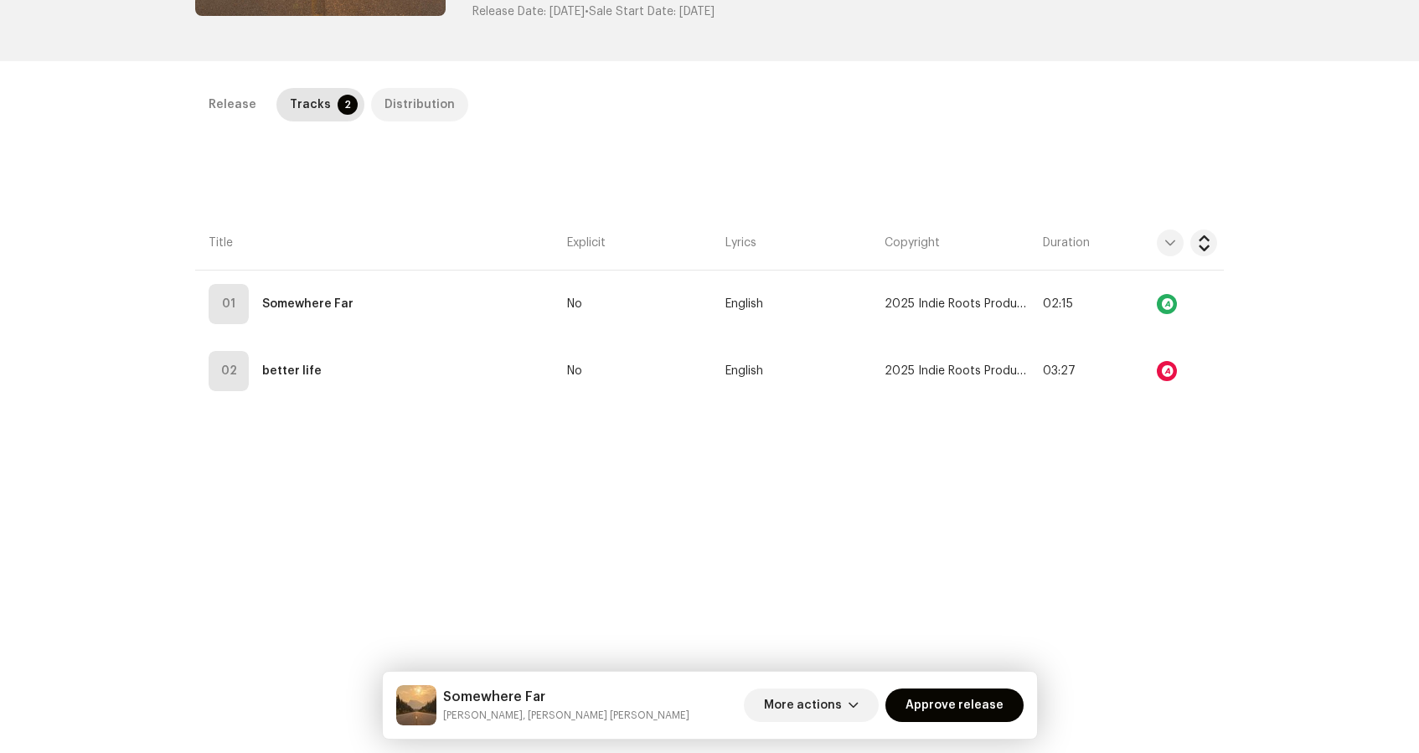
click at [418, 101] on div "Distribution" at bounding box center [420, 105] width 70 height 34
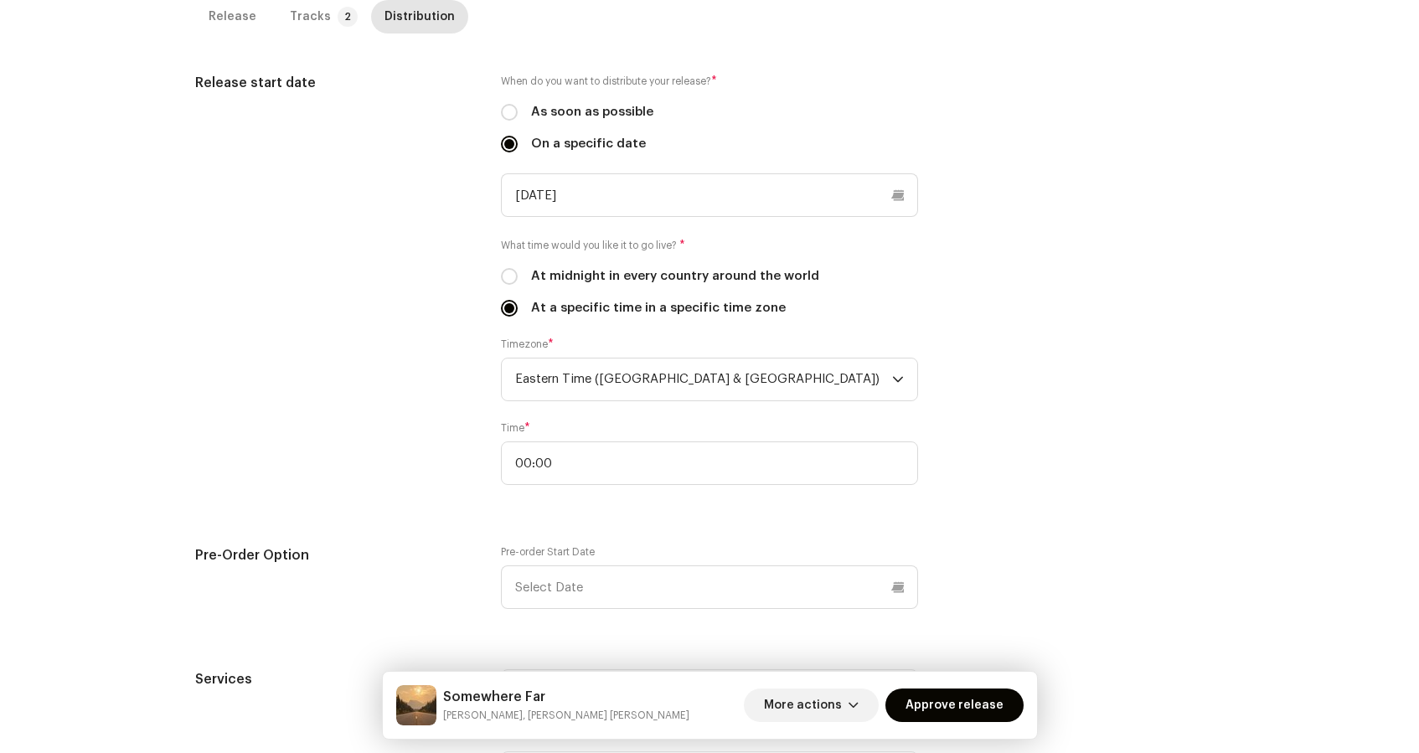
scroll to position [450, 0]
click at [504, 277] on input "At midnight in every country around the world" at bounding box center [509, 279] width 17 height 17
radio input "true"
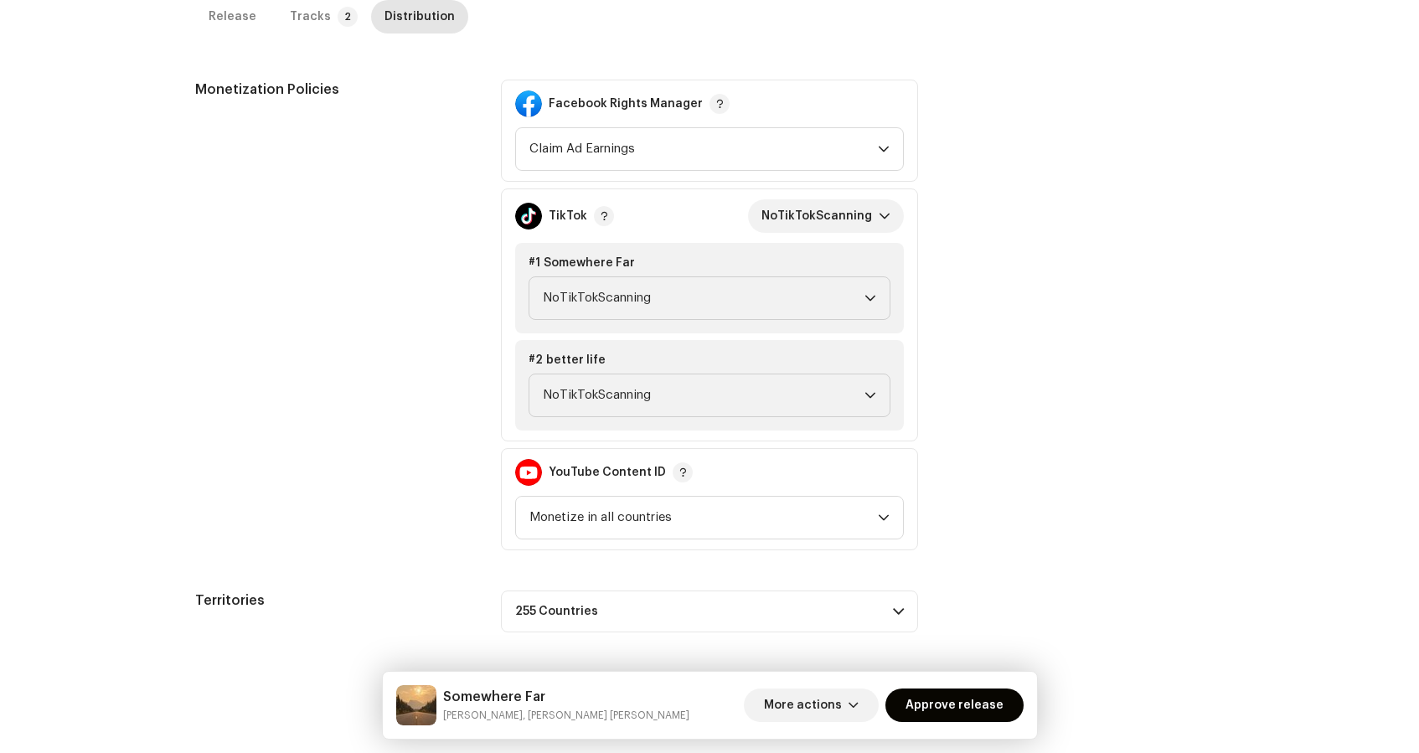
scroll to position [957, 0]
click at [955, 703] on span "Approve release" at bounding box center [955, 706] width 98 height 34
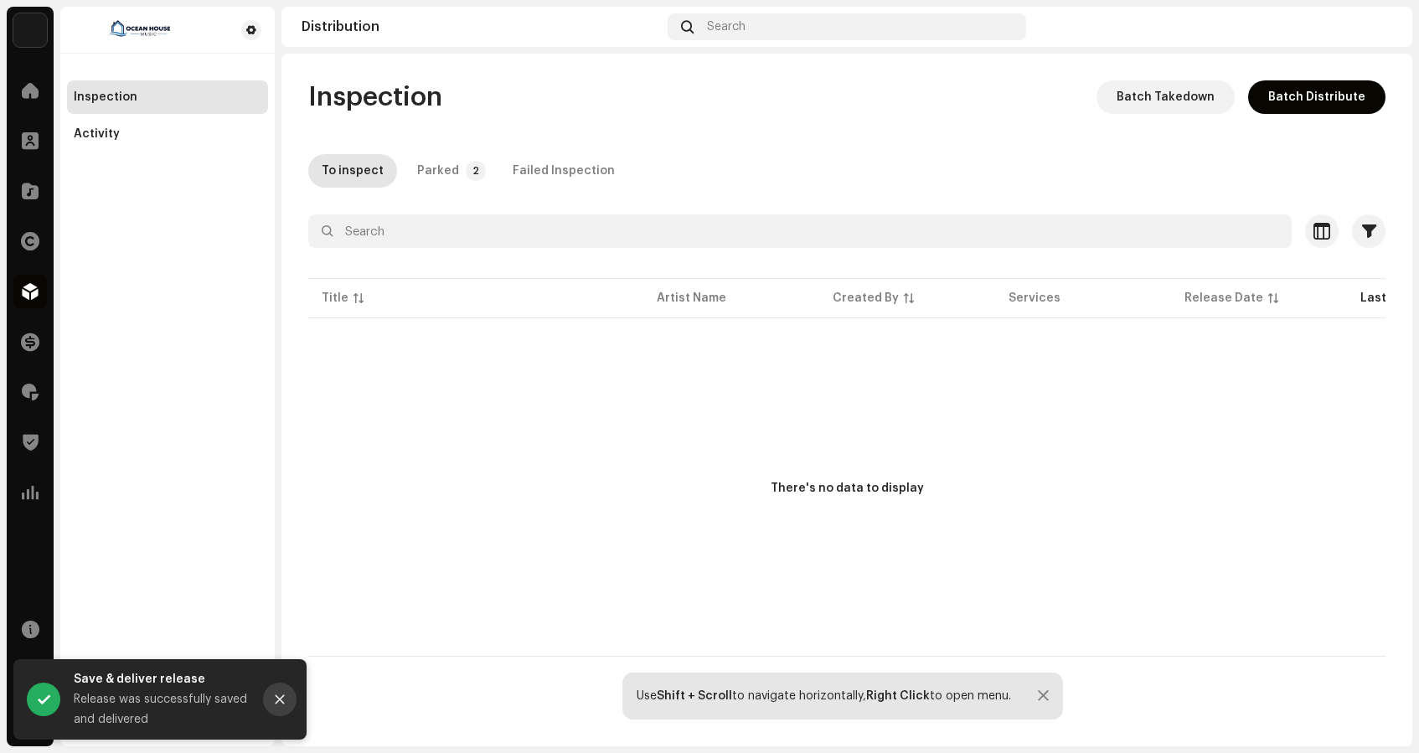
click at [287, 697] on button "Close" at bounding box center [280, 700] width 34 height 34
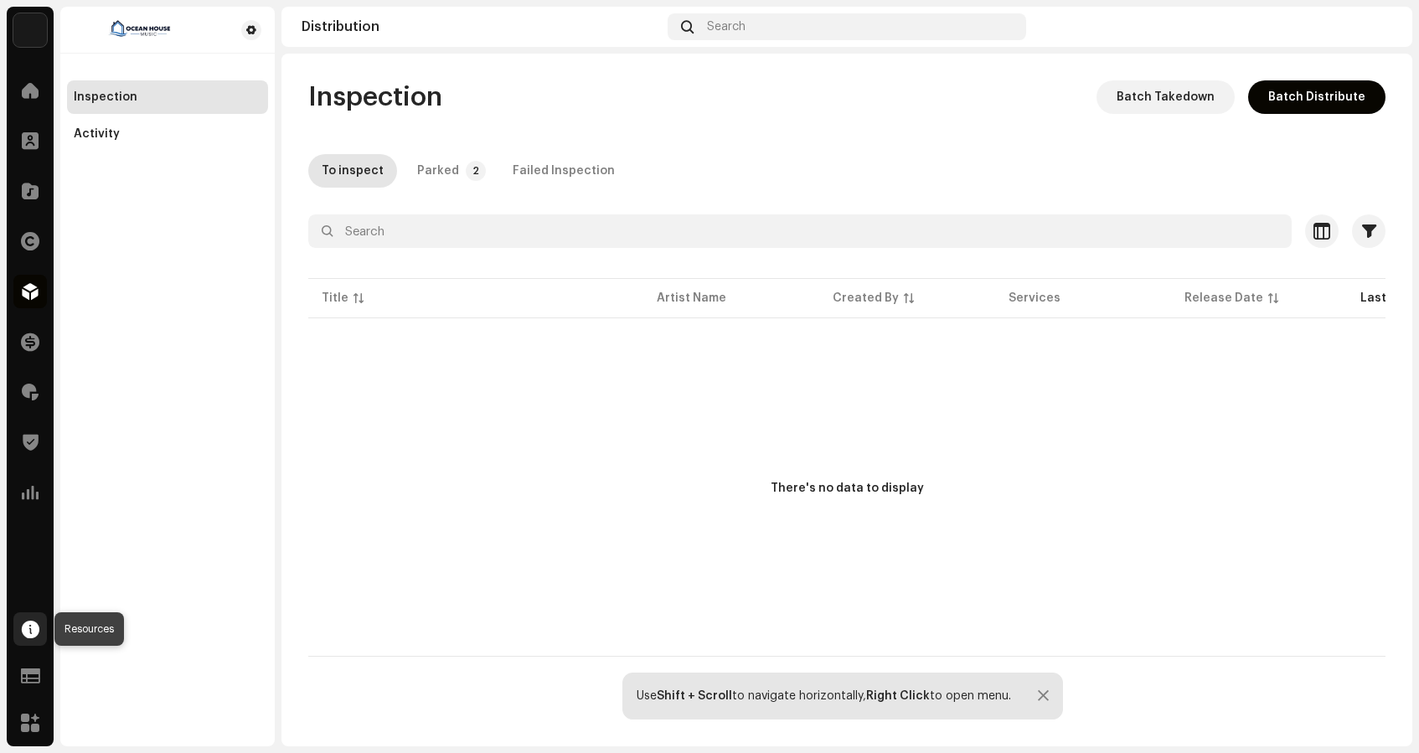
click at [31, 631] on span at bounding box center [31, 629] width 18 height 13
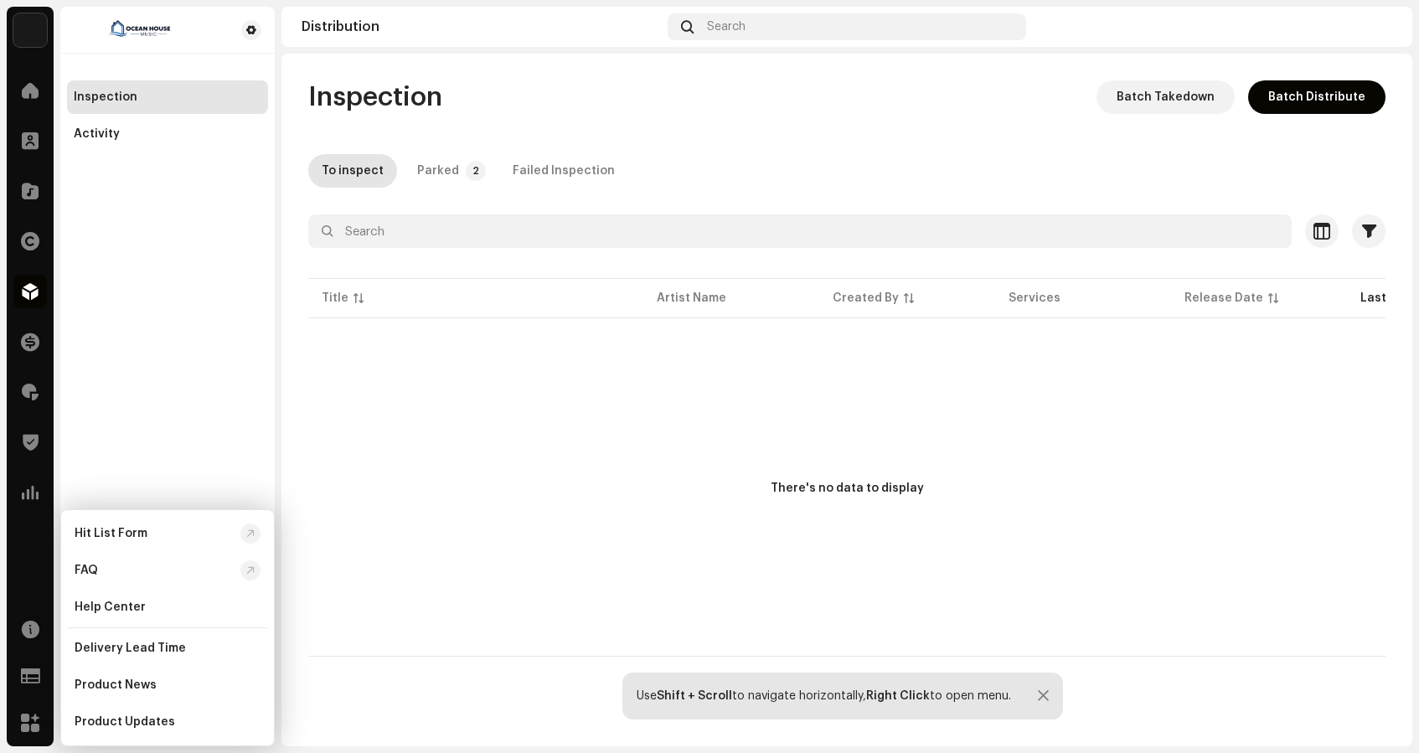
click at [493, 468] on div "There's no data to display" at bounding box center [846, 489] width 1077 height 335
